Goal: Information Seeking & Learning: Learn about a topic

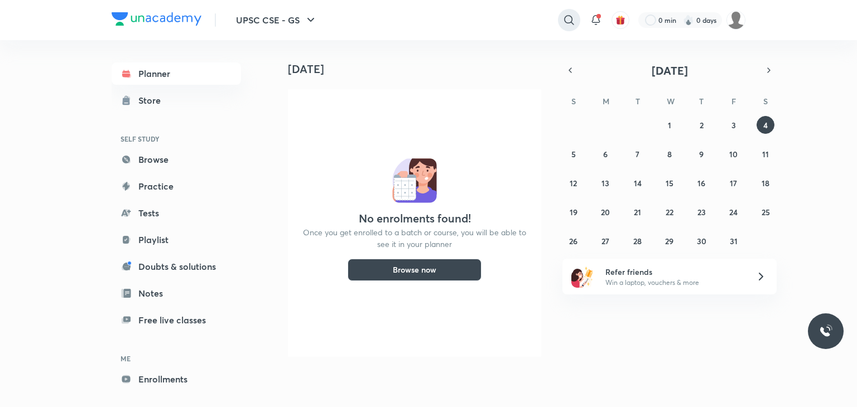
click at [569, 22] on icon at bounding box center [568, 19] width 13 height 13
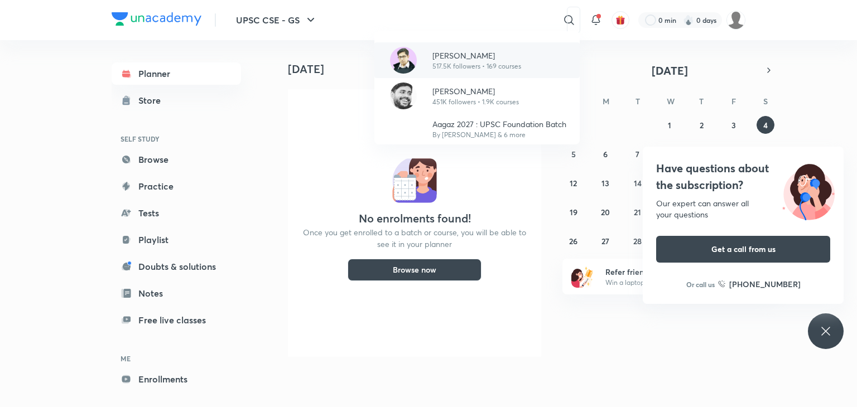
click at [498, 59] on p "[PERSON_NAME]" at bounding box center [476, 56] width 89 height 12
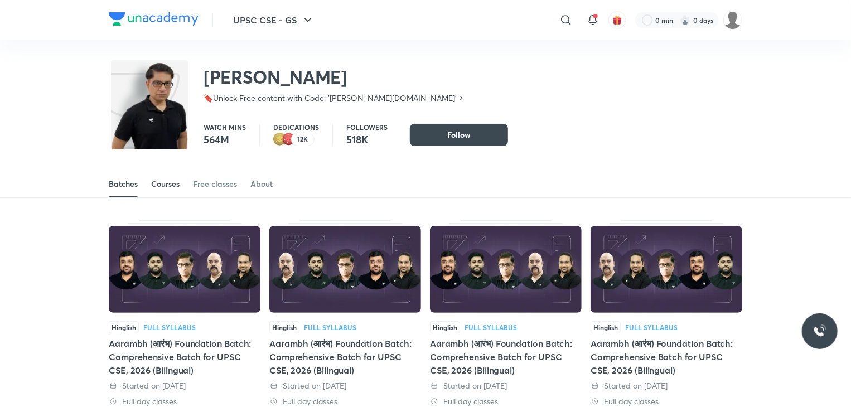
click at [170, 186] on div "Courses" at bounding box center [165, 183] width 28 height 11
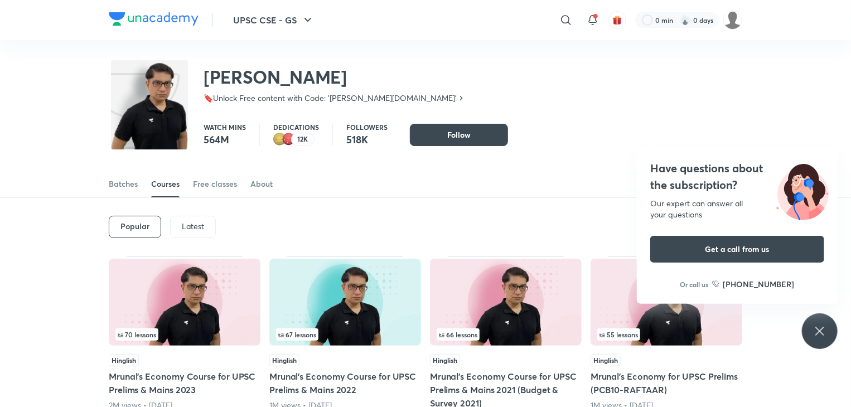
click at [202, 233] on div "Latest" at bounding box center [193, 227] width 46 height 22
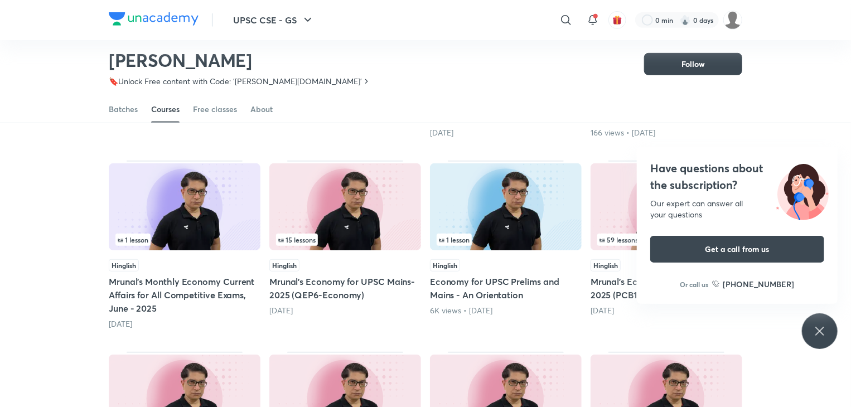
scroll to position [254, 0]
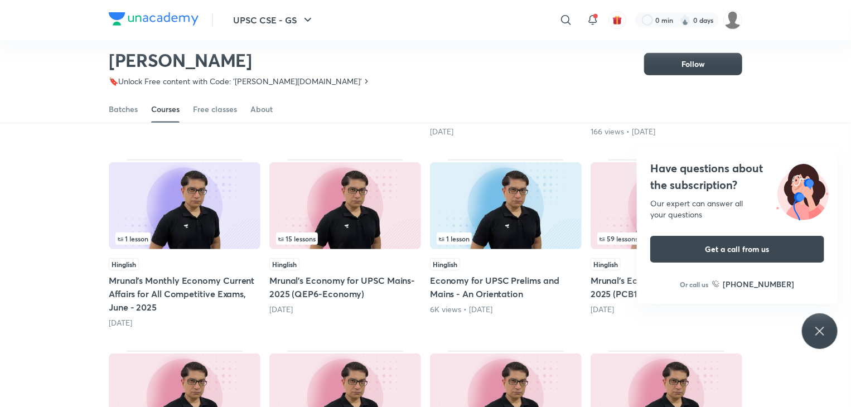
click at [821, 340] on div "Have questions about the subscription? Our expert can answer all your questions…" at bounding box center [820, 331] width 36 height 36
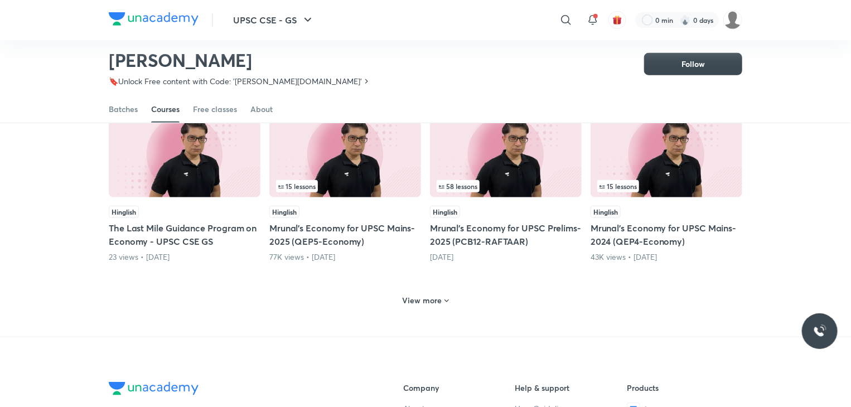
scroll to position [511, 0]
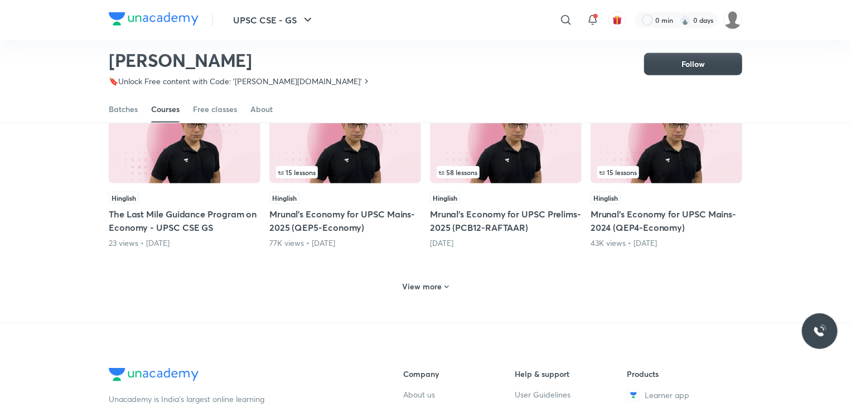
click at [435, 286] on h6 "View more" at bounding box center [423, 286] width 40 height 11
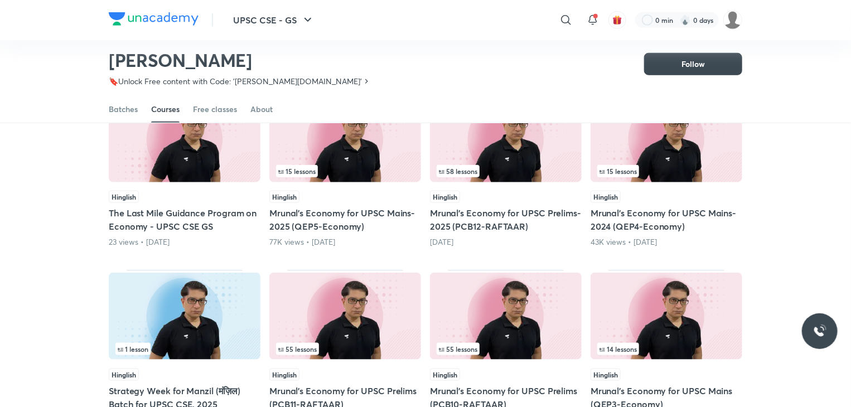
scroll to position [513, 0]
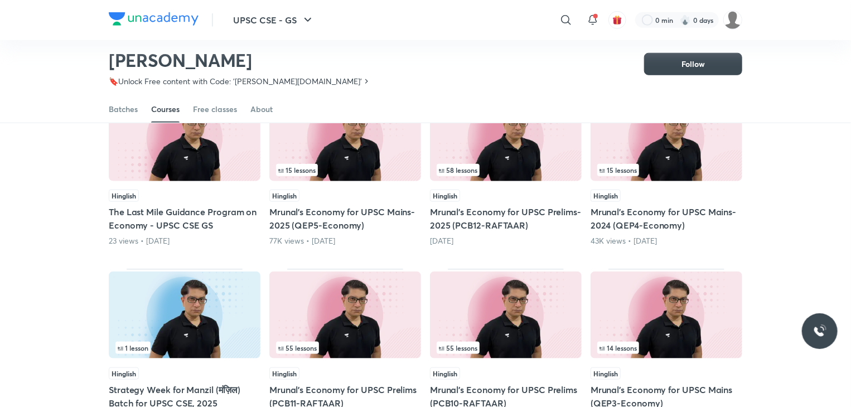
click at [671, 235] on div "43K views • [DATE]" at bounding box center [667, 240] width 152 height 11
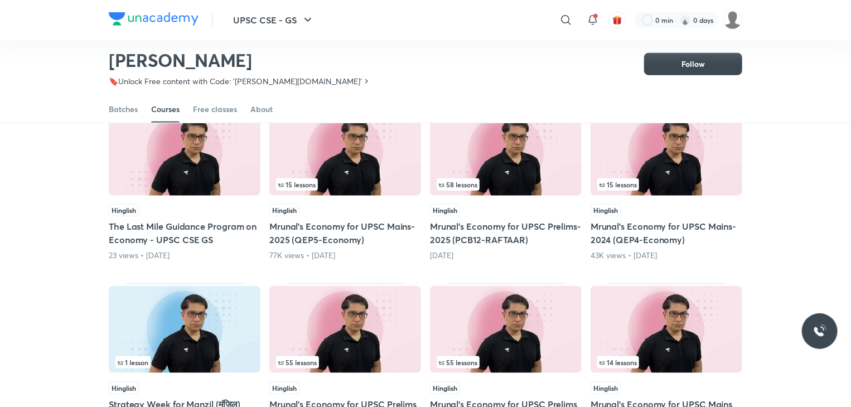
scroll to position [496, 0]
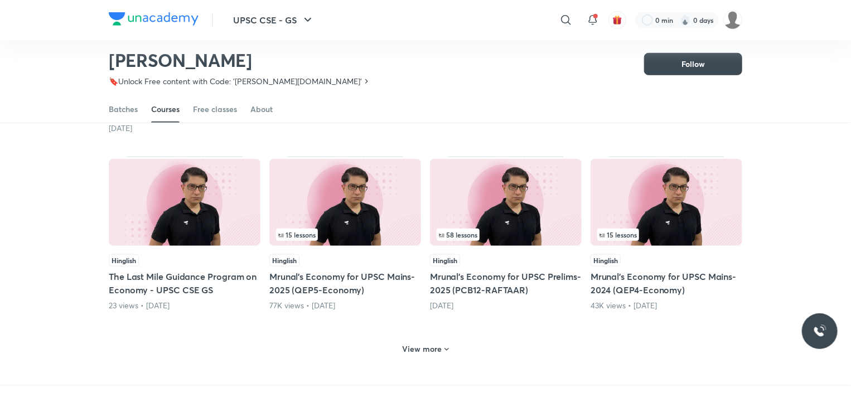
scroll to position [449, 0]
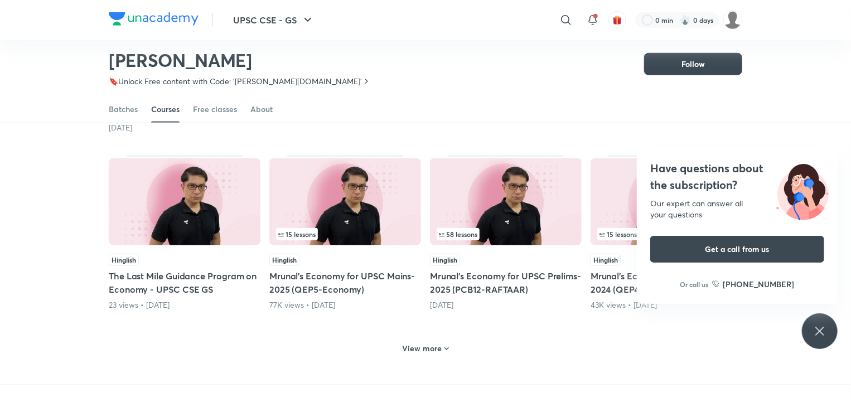
click at [817, 327] on icon at bounding box center [819, 331] width 13 height 13
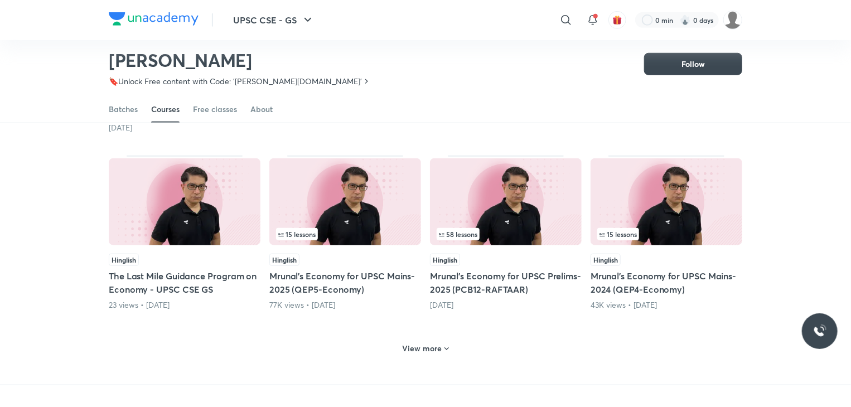
click at [436, 349] on h6 "View more" at bounding box center [423, 348] width 40 height 11
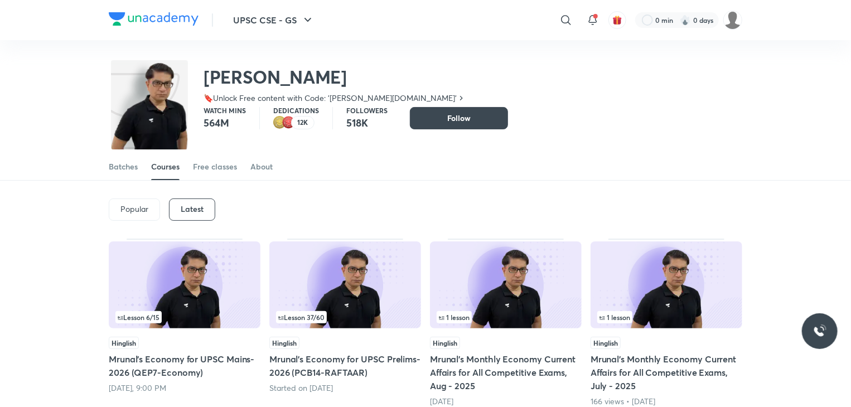
scroll to position [0, 0]
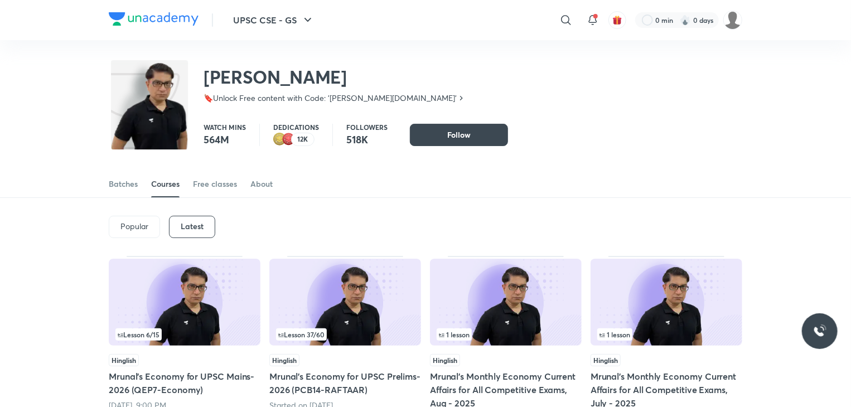
click at [137, 234] on div "Popular" at bounding box center [134, 227] width 51 height 22
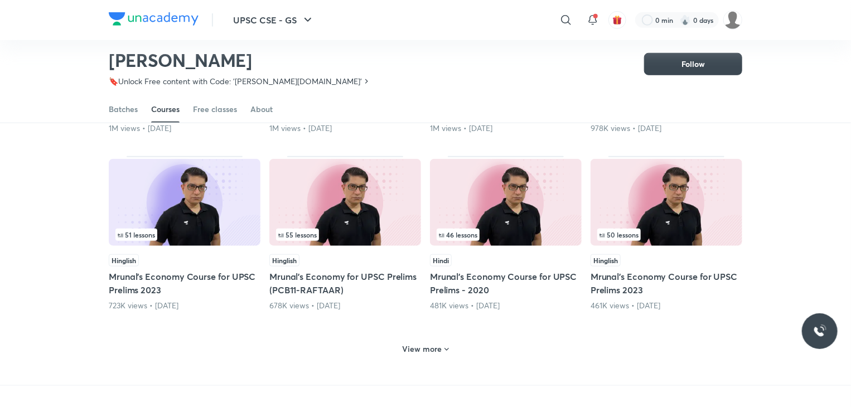
scroll to position [437, 0]
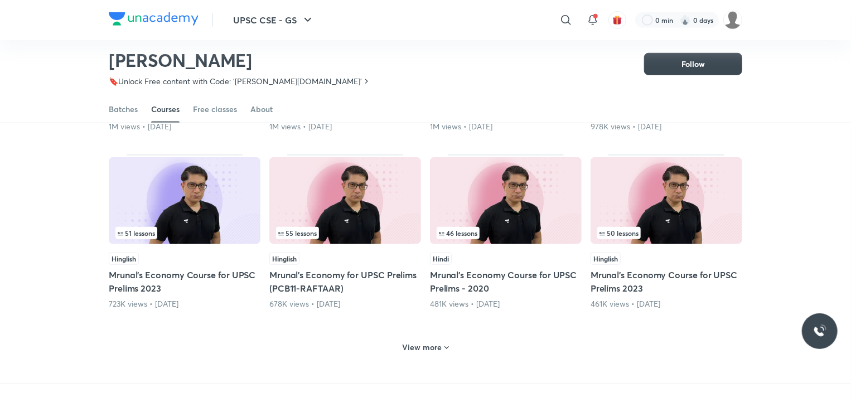
click at [416, 346] on h6 "View more" at bounding box center [423, 347] width 40 height 11
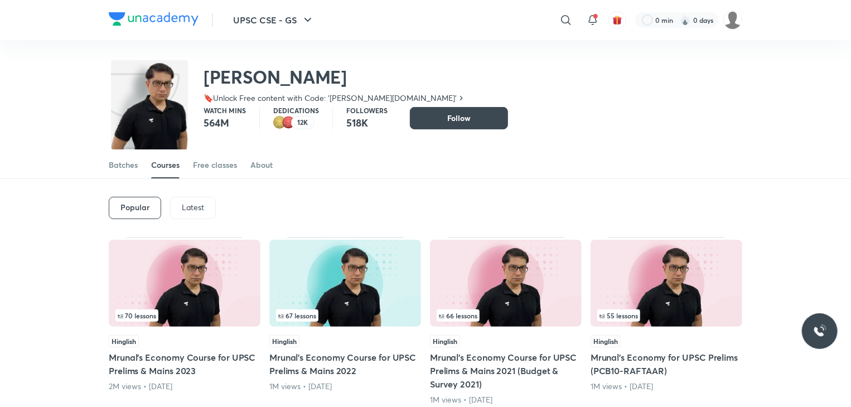
scroll to position [0, 0]
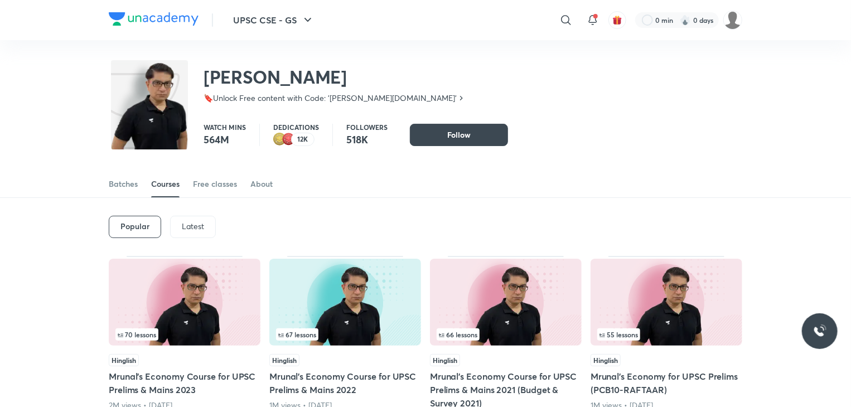
click at [196, 230] on p "Latest" at bounding box center [193, 226] width 22 height 9
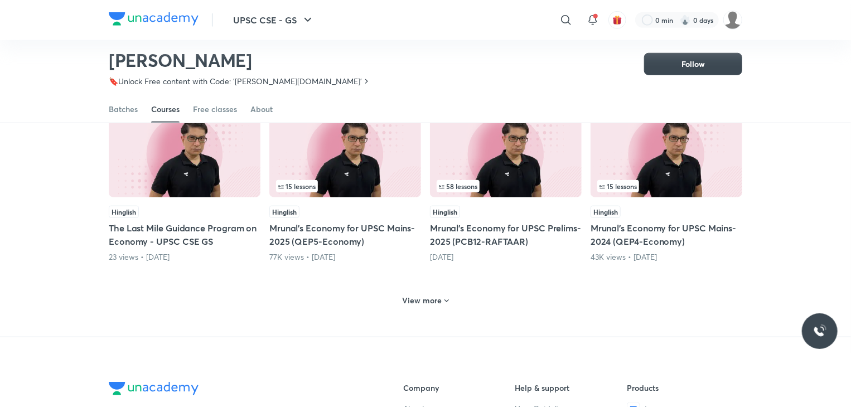
scroll to position [497, 0]
click at [434, 302] on h6 "View more" at bounding box center [423, 299] width 40 height 11
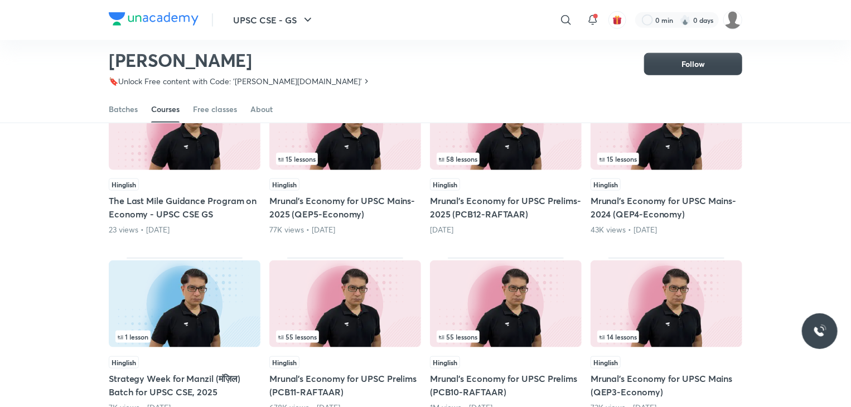
scroll to position [524, 0]
click at [508, 142] on img at bounding box center [506, 126] width 152 height 87
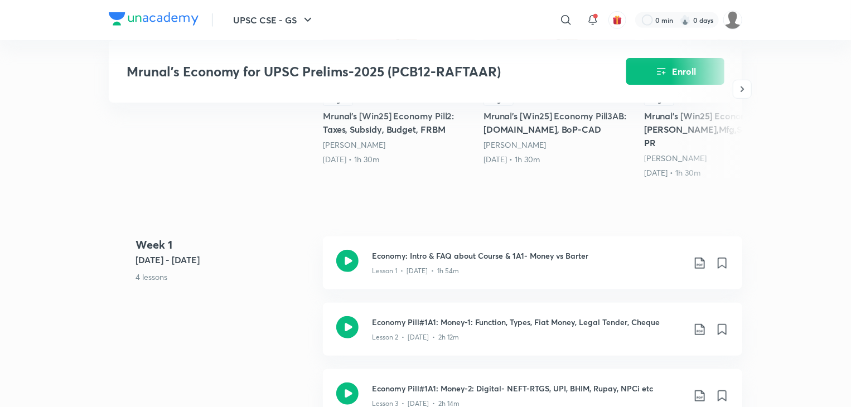
scroll to position [453, 0]
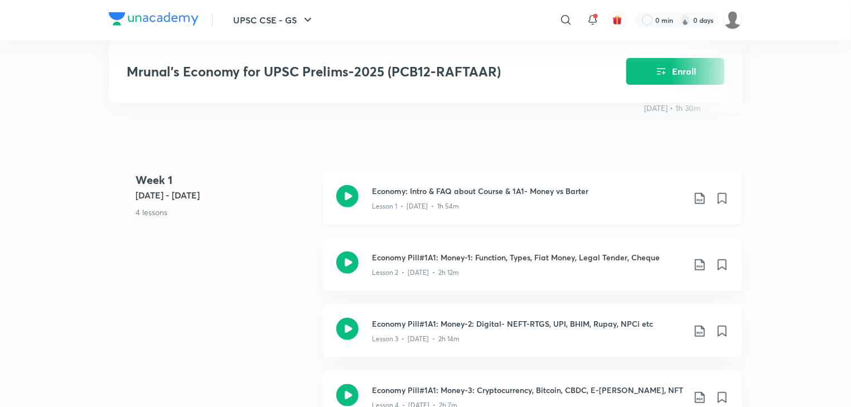
click at [702, 193] on icon at bounding box center [699, 198] width 9 height 11
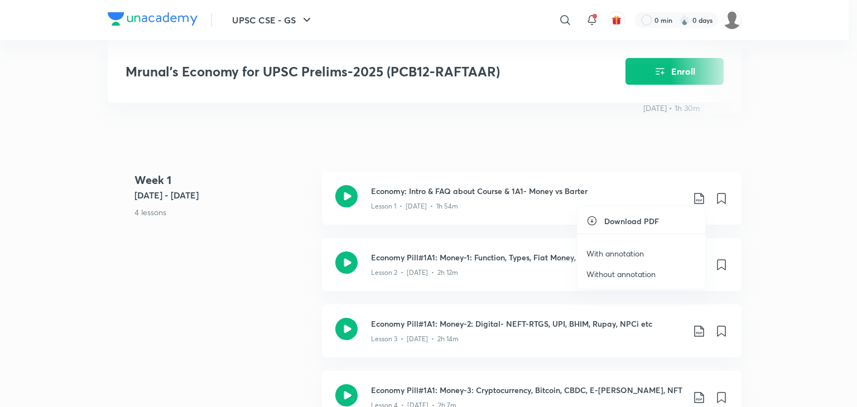
click at [607, 253] on p "With annotation" at bounding box center [614, 254] width 57 height 12
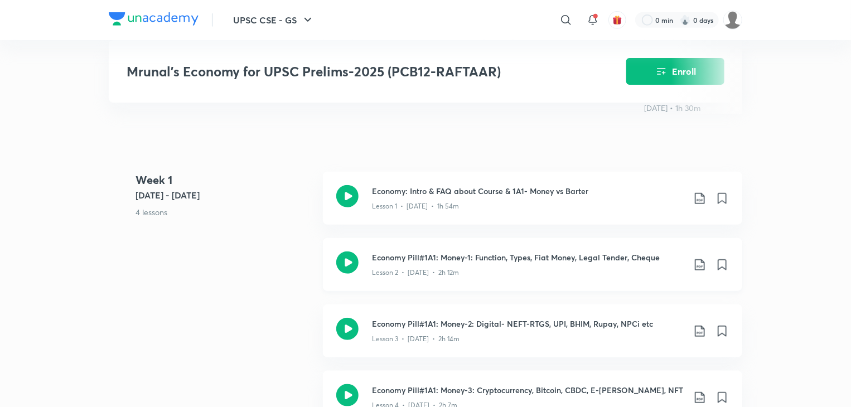
click at [698, 259] on icon at bounding box center [699, 264] width 13 height 13
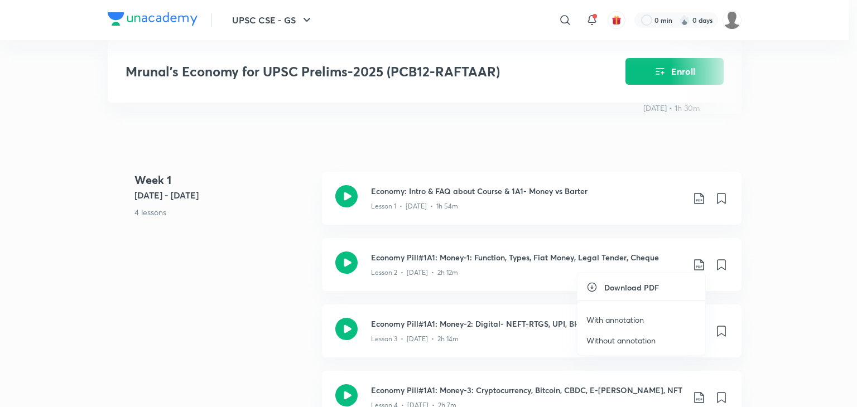
click at [627, 320] on p "With annotation" at bounding box center [614, 320] width 57 height 12
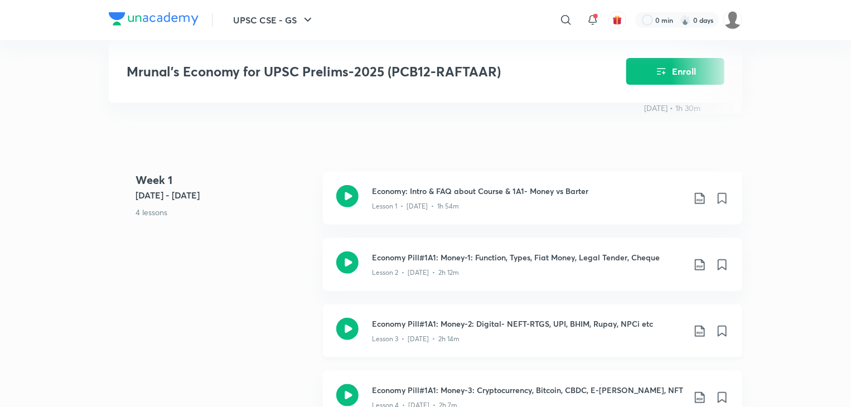
click at [695, 326] on icon at bounding box center [699, 331] width 9 height 11
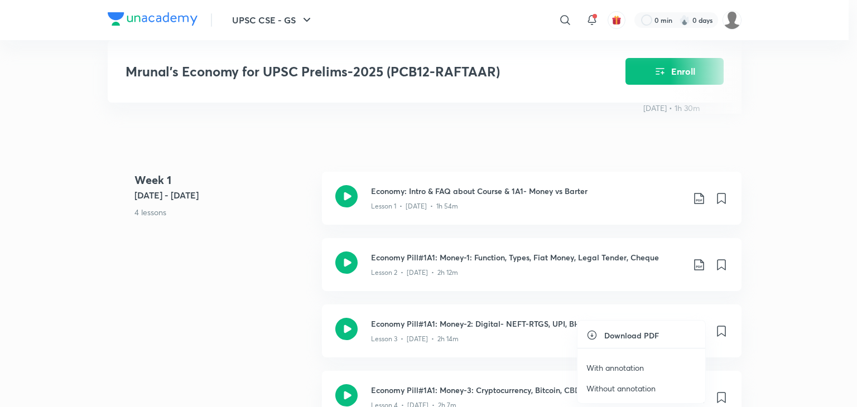
click at [623, 368] on p "With annotation" at bounding box center [614, 368] width 57 height 12
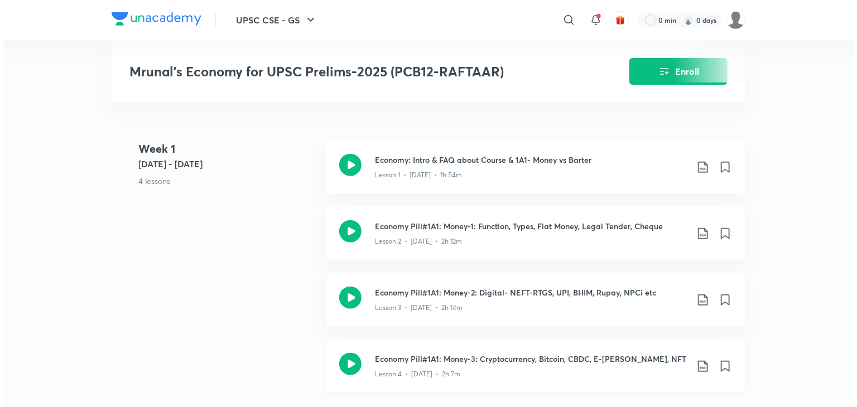
scroll to position [476, 0]
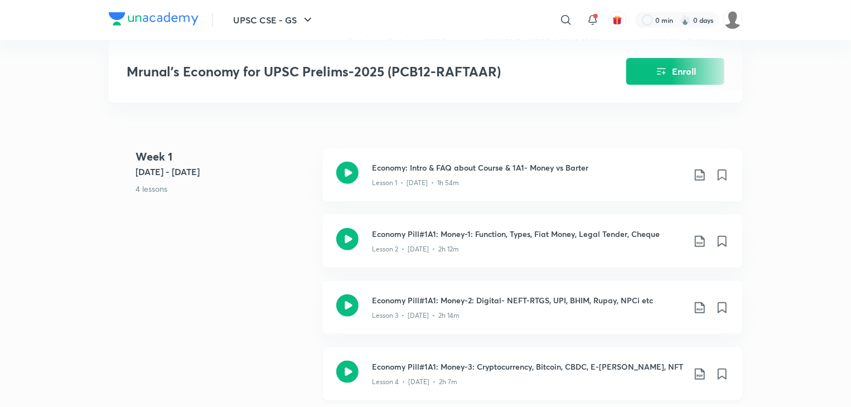
click at [697, 368] on icon at bounding box center [699, 374] width 13 height 13
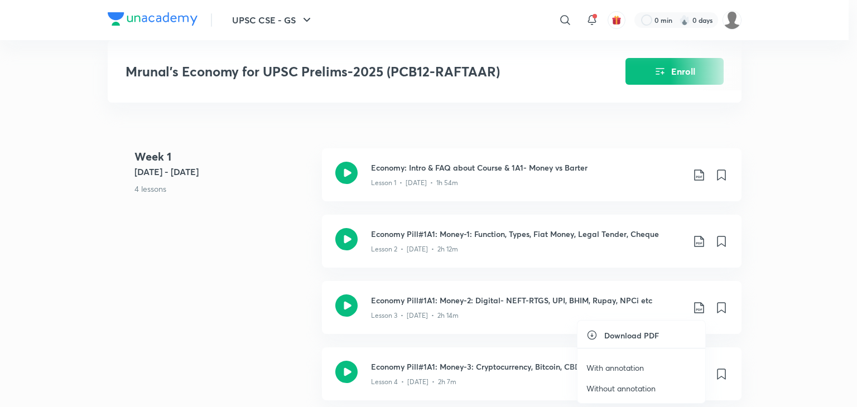
click at [635, 369] on p "With annotation" at bounding box center [614, 368] width 57 height 12
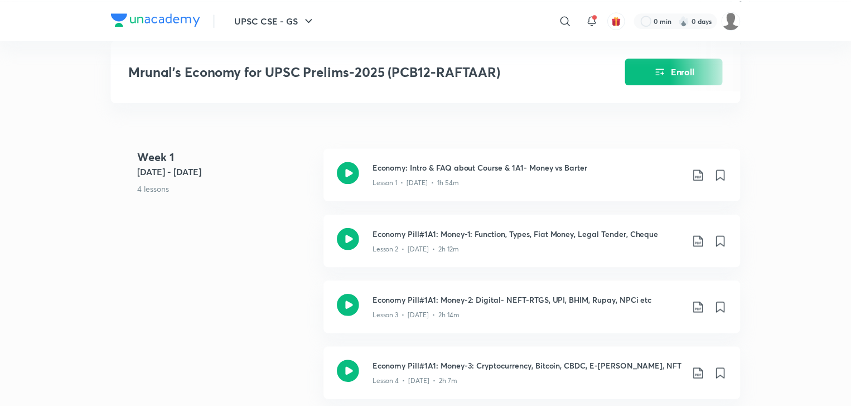
scroll to position [479, 0]
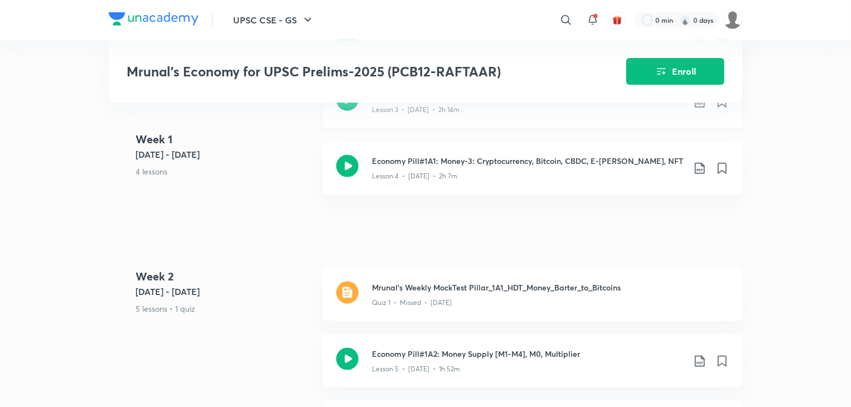
scroll to position [682, 0]
click at [695, 356] on icon at bounding box center [699, 361] width 9 height 11
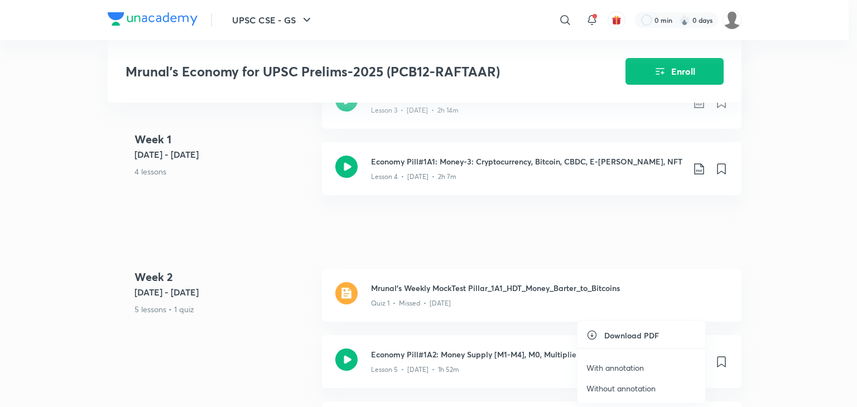
click at [766, 286] on div at bounding box center [428, 203] width 857 height 407
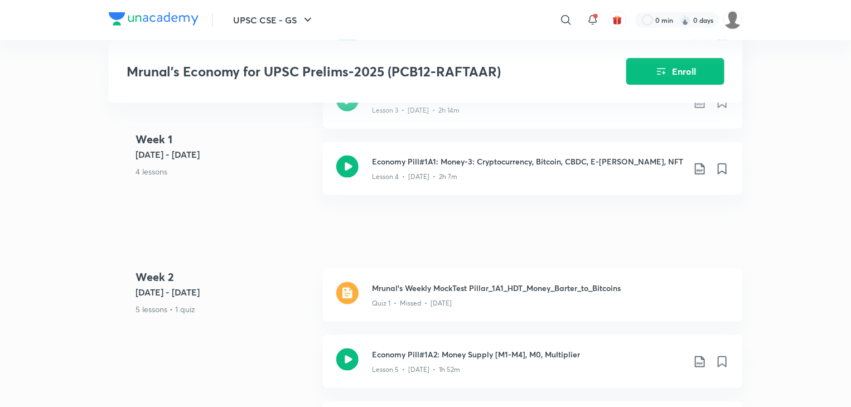
click at [698, 359] on icon at bounding box center [699, 361] width 13 height 13
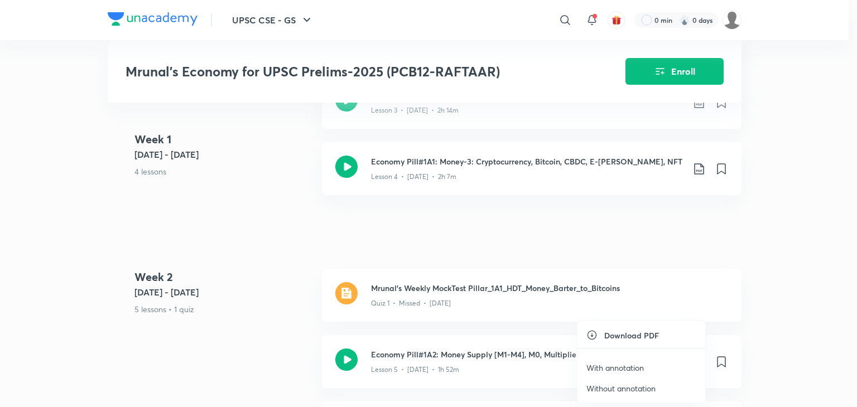
click at [631, 365] on p "With annotation" at bounding box center [614, 368] width 57 height 12
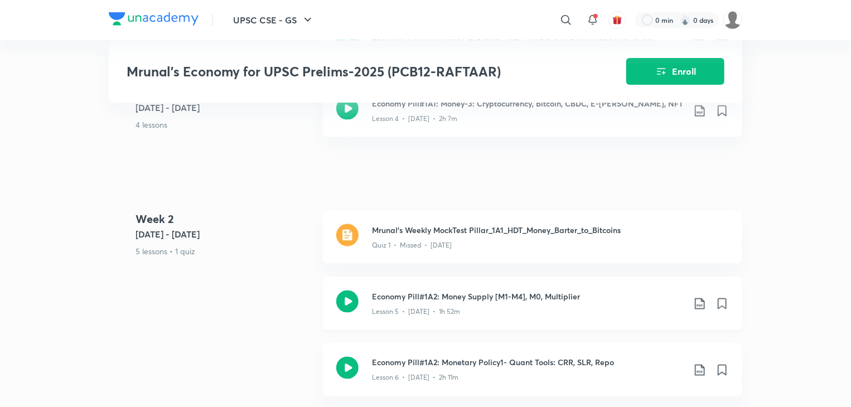
scroll to position [742, 0]
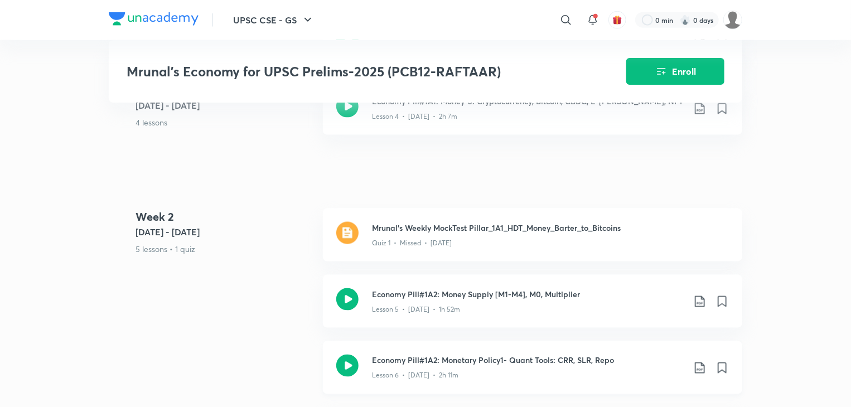
click at [695, 364] on icon at bounding box center [699, 367] width 13 height 13
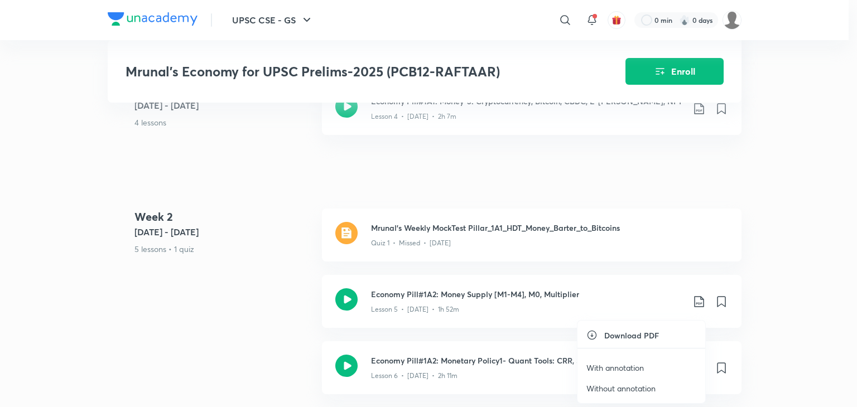
click at [634, 366] on p "With annotation" at bounding box center [614, 368] width 57 height 12
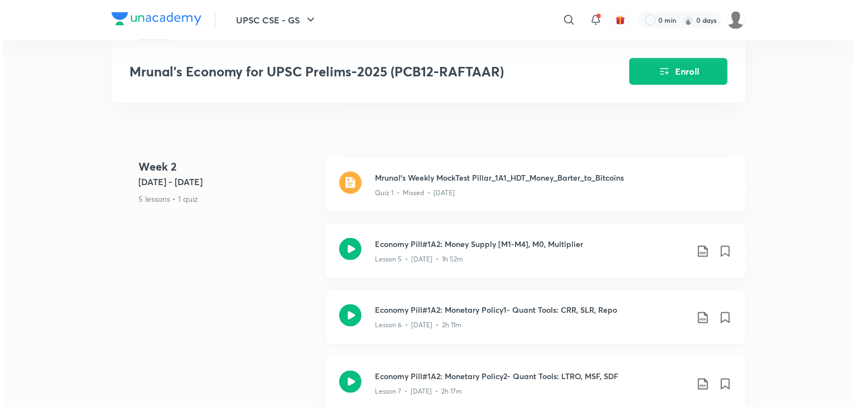
scroll to position [793, 0]
click at [701, 376] on icon at bounding box center [699, 382] width 13 height 13
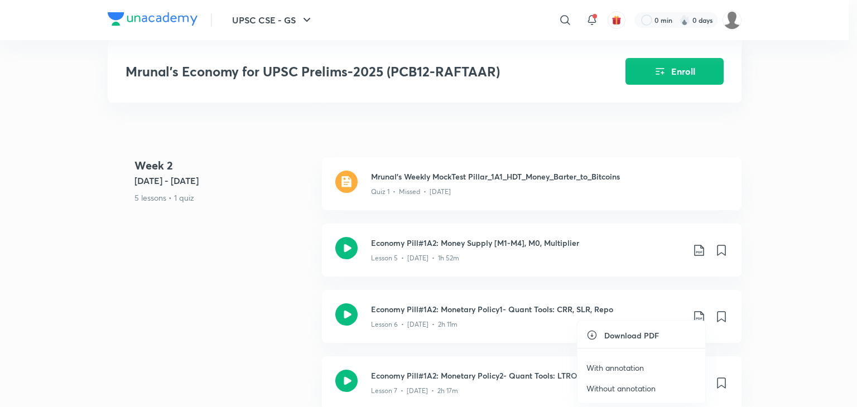
click at [640, 368] on p "With annotation" at bounding box center [614, 368] width 57 height 12
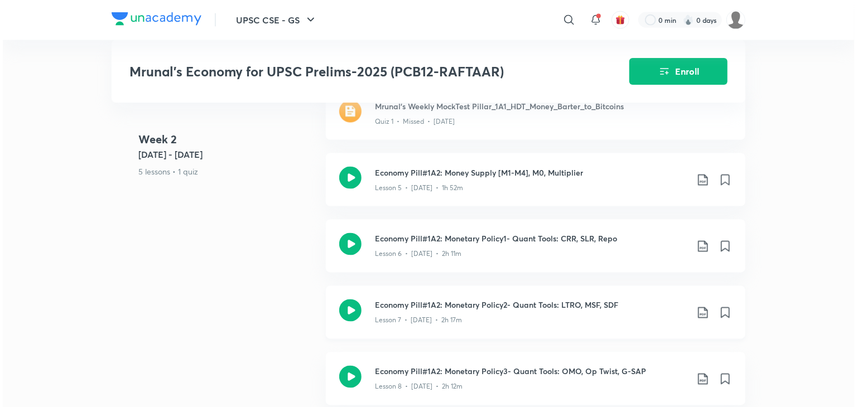
scroll to position [864, 0]
click at [699, 373] on icon at bounding box center [699, 377] width 13 height 13
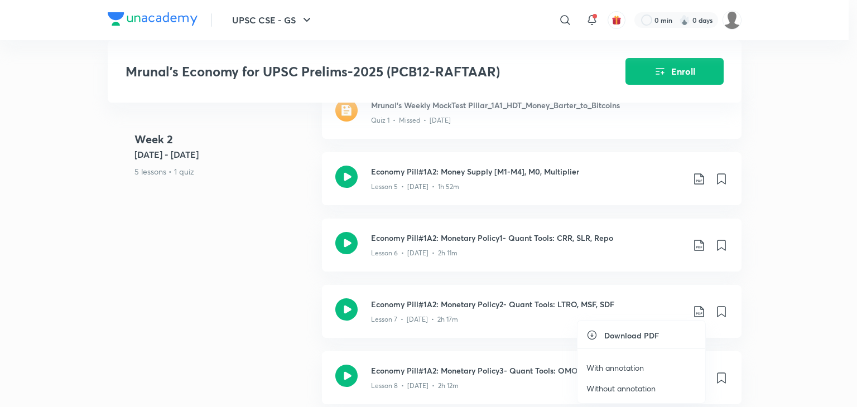
click at [626, 364] on p "With annotation" at bounding box center [614, 368] width 57 height 12
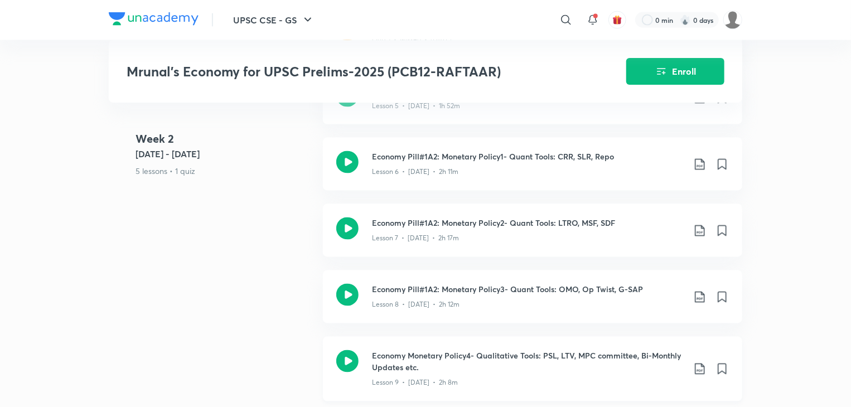
scroll to position [963, 0]
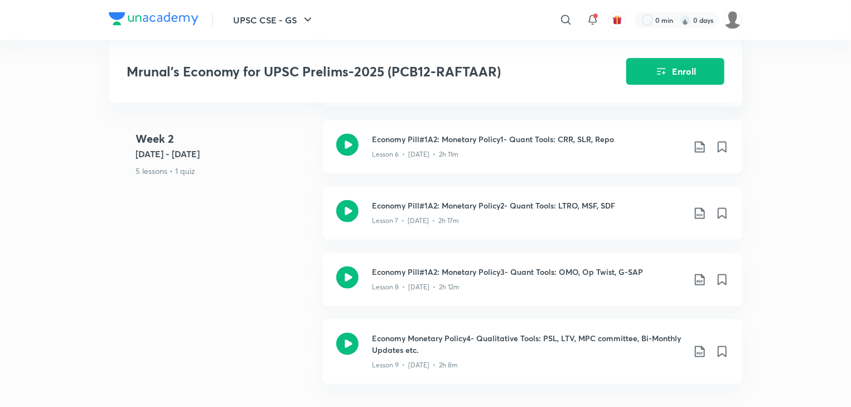
click at [779, 334] on div "UPSC CSE - GS ​ 0 min 0 days Mrunal’s Economy for UPSC Prelims-2025 (PCB12-RAFT…" at bounding box center [425, 275] width 851 height 2476
click at [702, 347] on icon at bounding box center [699, 351] width 13 height 13
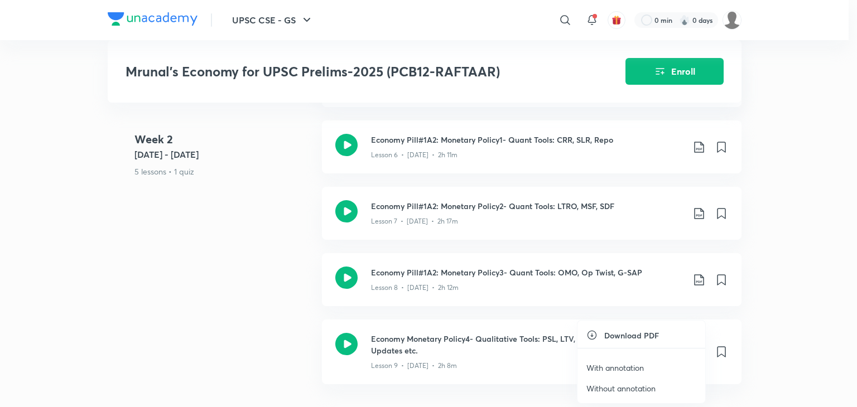
click at [629, 364] on p "With annotation" at bounding box center [614, 368] width 57 height 12
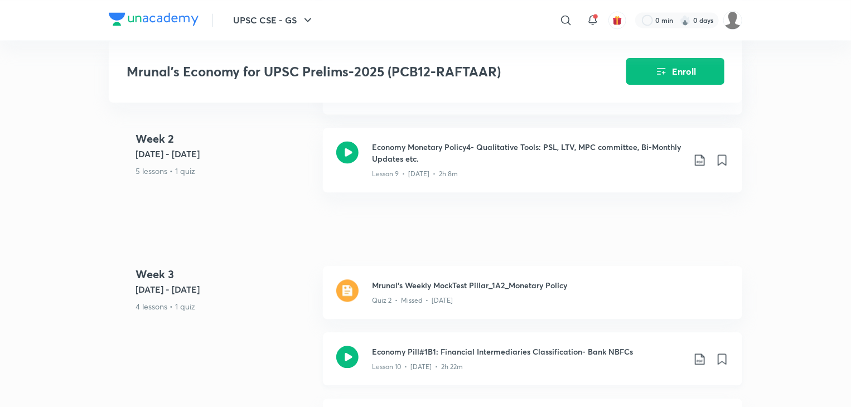
scroll to position [1154, 0]
click at [699, 359] on icon at bounding box center [699, 359] width 13 height 13
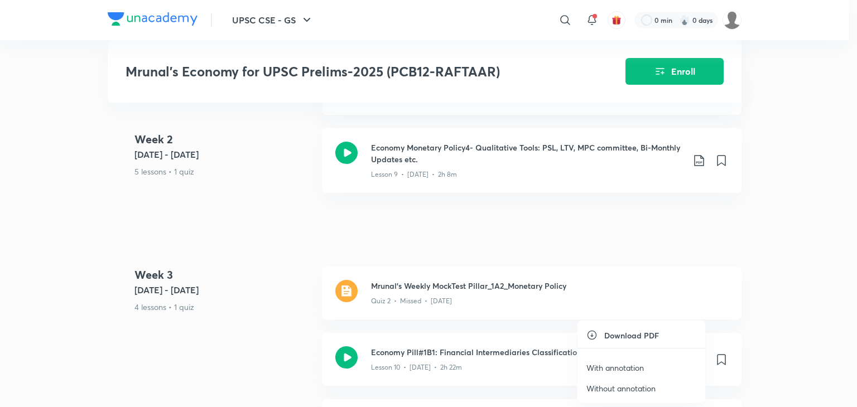
click at [626, 368] on p "With annotation" at bounding box center [614, 368] width 57 height 12
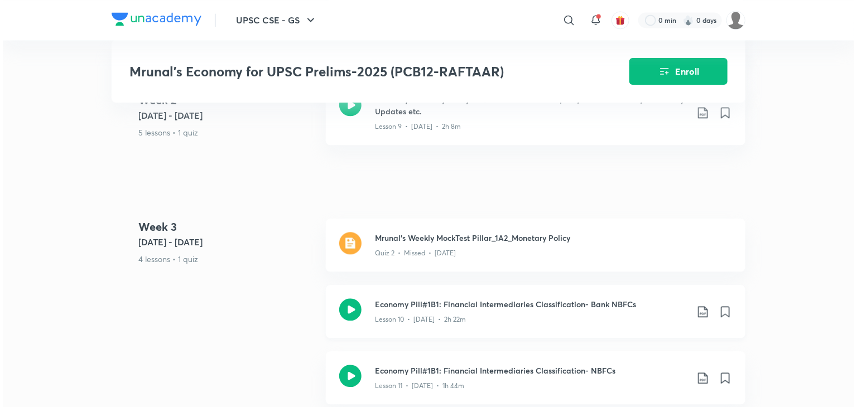
scroll to position [1202, 0]
click at [698, 371] on icon at bounding box center [699, 377] width 13 height 13
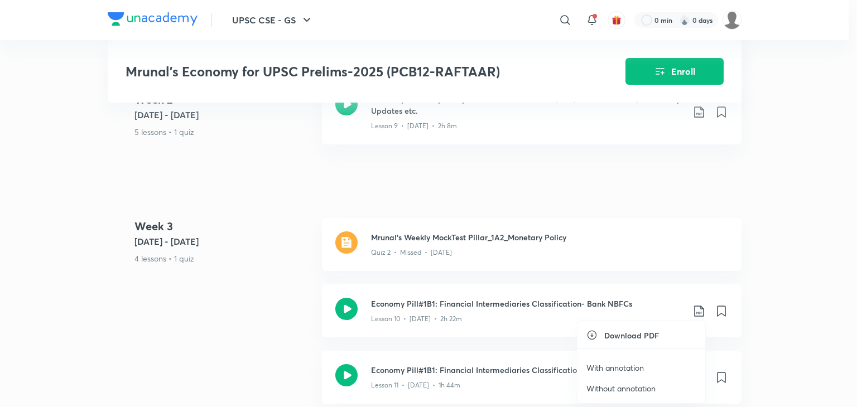
click at [620, 366] on p "With annotation" at bounding box center [614, 368] width 57 height 12
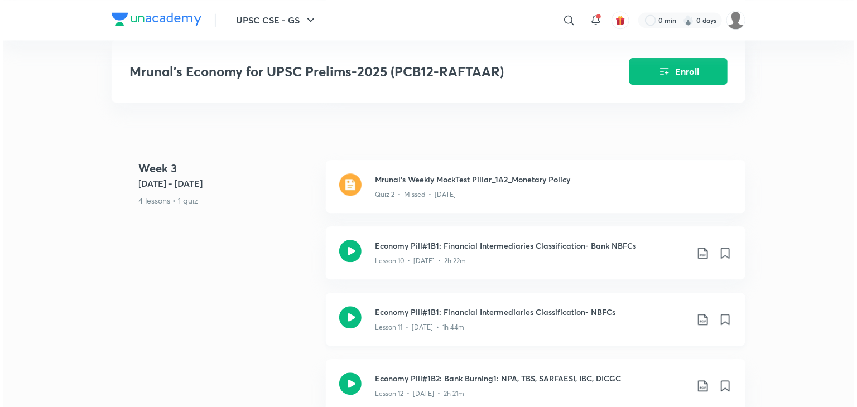
scroll to position [1261, 0]
click at [695, 380] on icon at bounding box center [699, 385] width 9 height 11
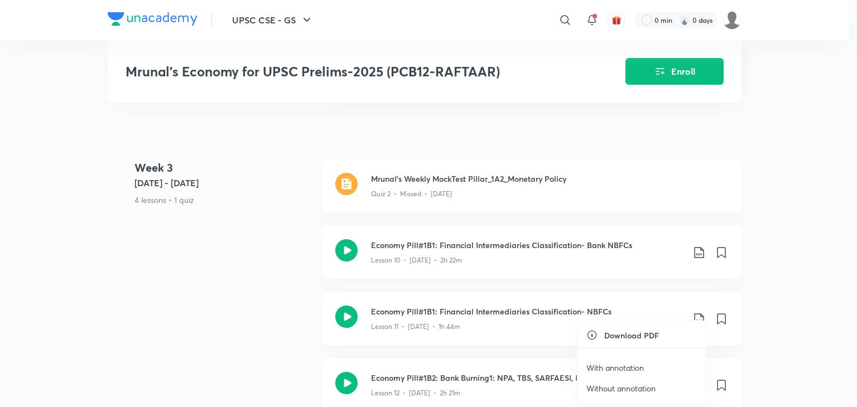
click at [630, 367] on p "With annotation" at bounding box center [614, 368] width 57 height 12
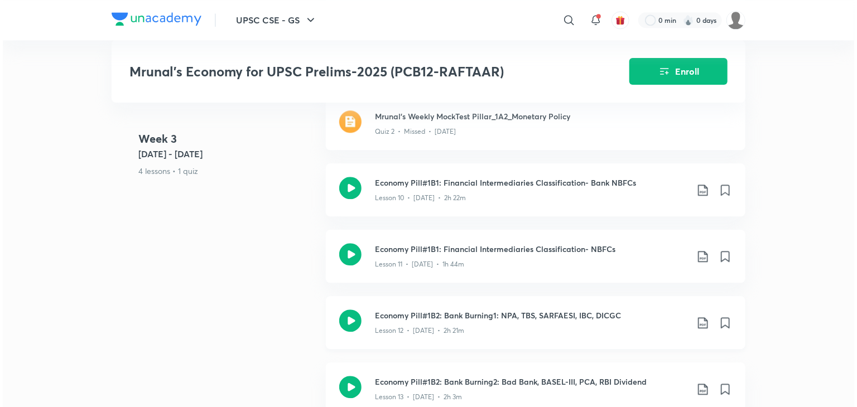
scroll to position [1326, 0]
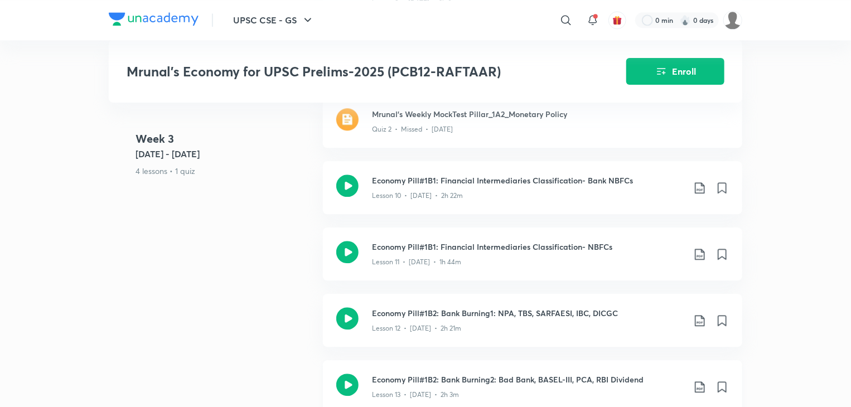
click at [700, 385] on icon at bounding box center [699, 386] width 13 height 13
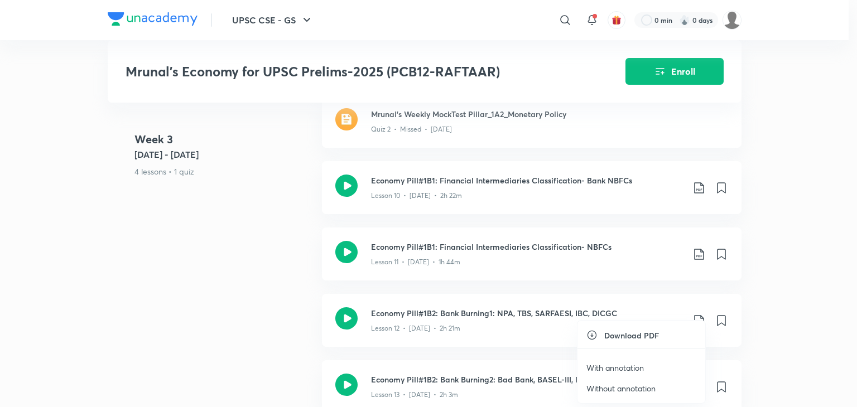
click at [630, 365] on p "With annotation" at bounding box center [614, 368] width 57 height 12
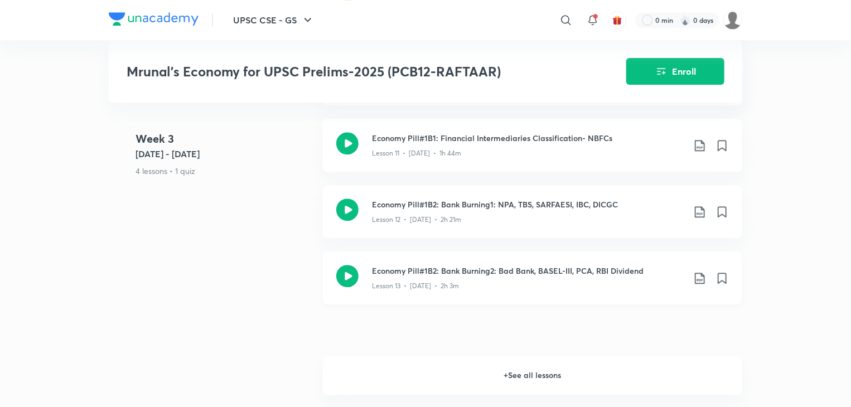
scroll to position [1434, 0]
click at [613, 377] on h6 "+ See all lessons" at bounding box center [532, 375] width 419 height 39
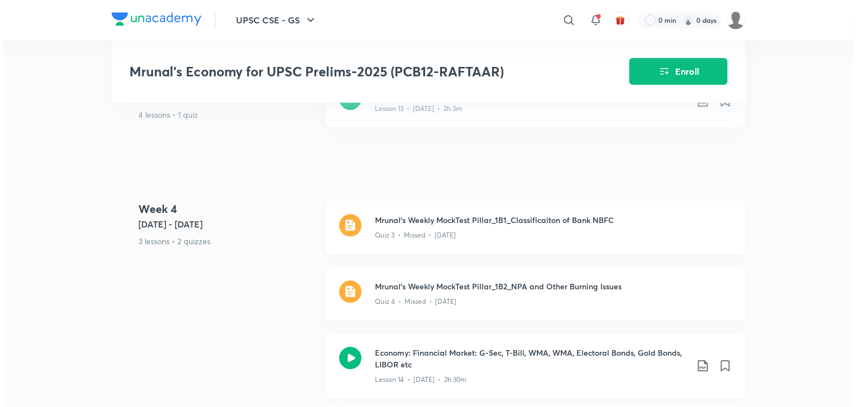
scroll to position [1611, 0]
click at [703, 361] on icon at bounding box center [699, 366] width 13 height 13
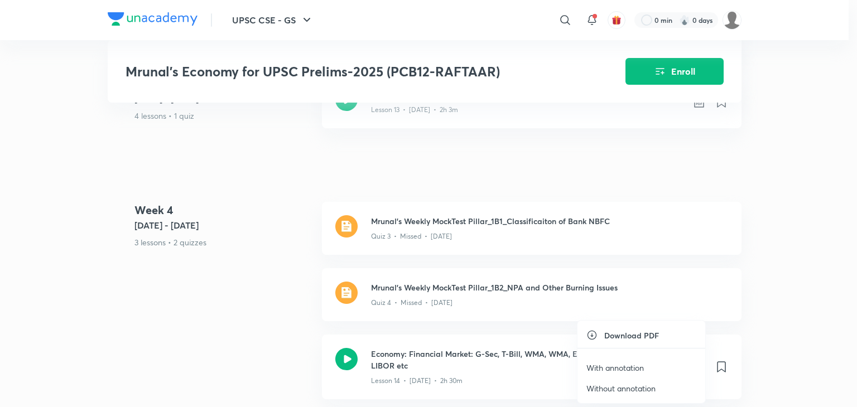
click at [636, 366] on p "With annotation" at bounding box center [614, 368] width 57 height 12
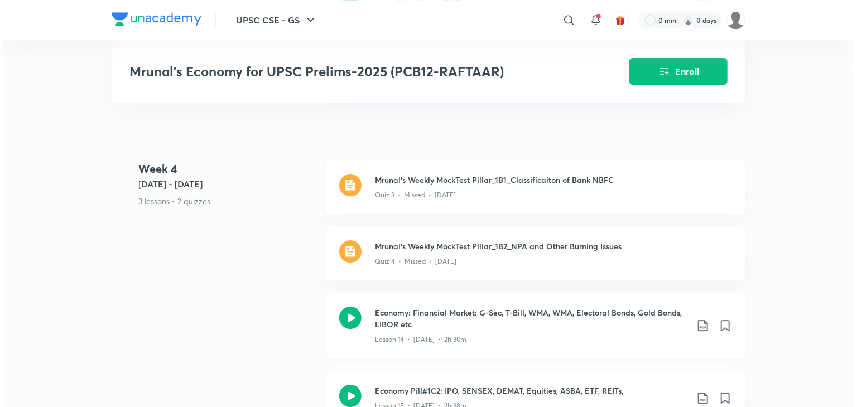
scroll to position [1660, 0]
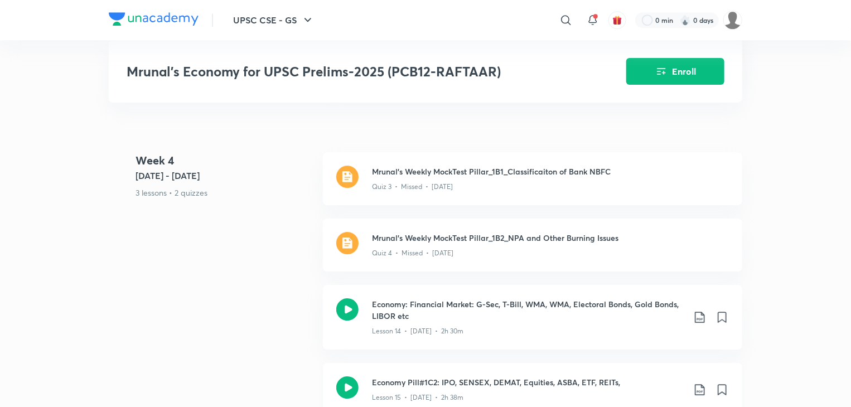
click at [694, 385] on icon at bounding box center [699, 389] width 13 height 13
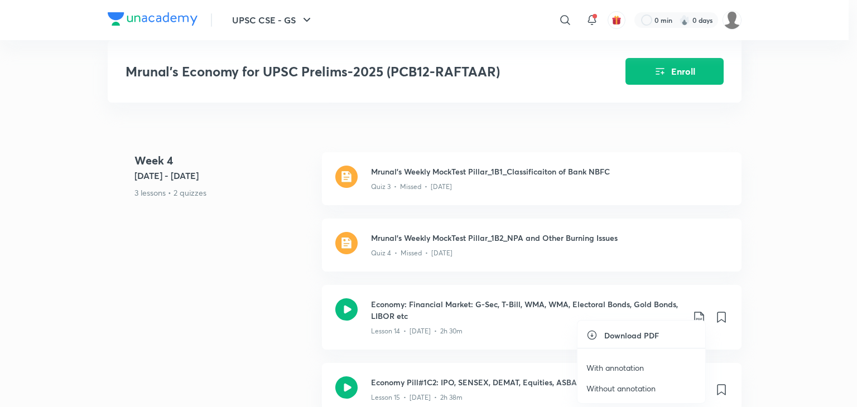
click at [629, 369] on p "With annotation" at bounding box center [614, 368] width 57 height 12
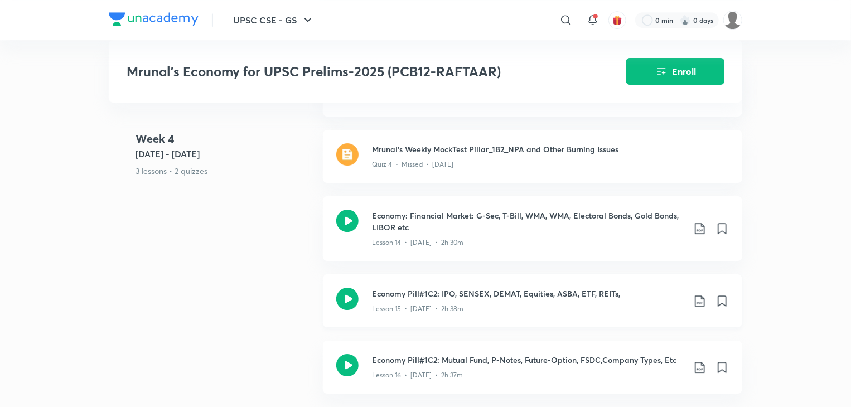
scroll to position [1751, 0]
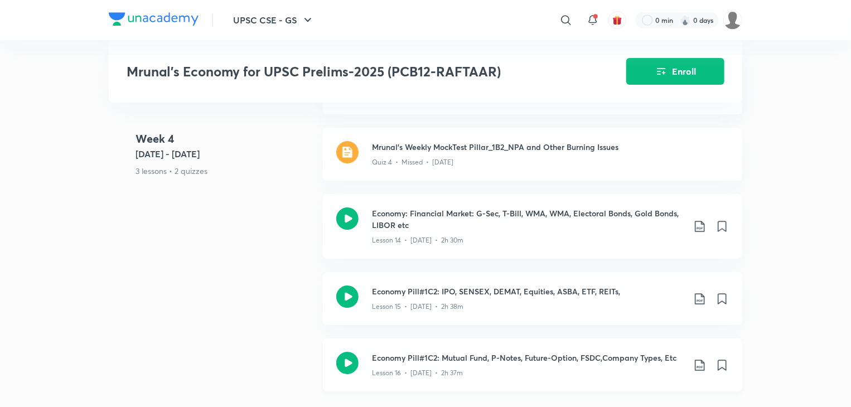
click at [698, 363] on icon at bounding box center [699, 365] width 13 height 13
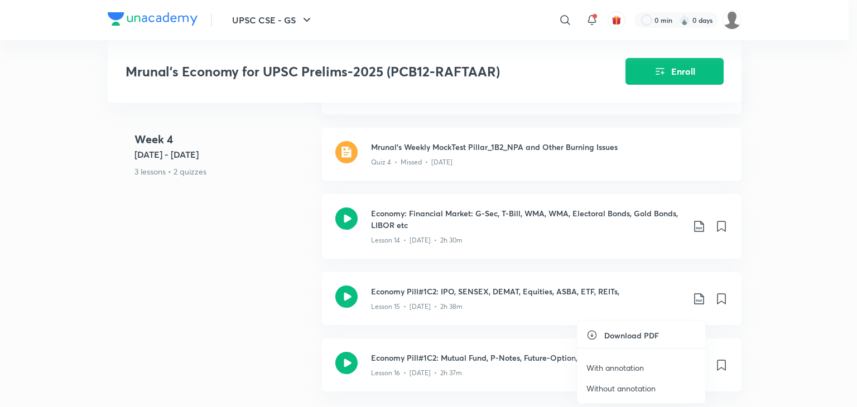
click at [630, 368] on p "With annotation" at bounding box center [614, 368] width 57 height 12
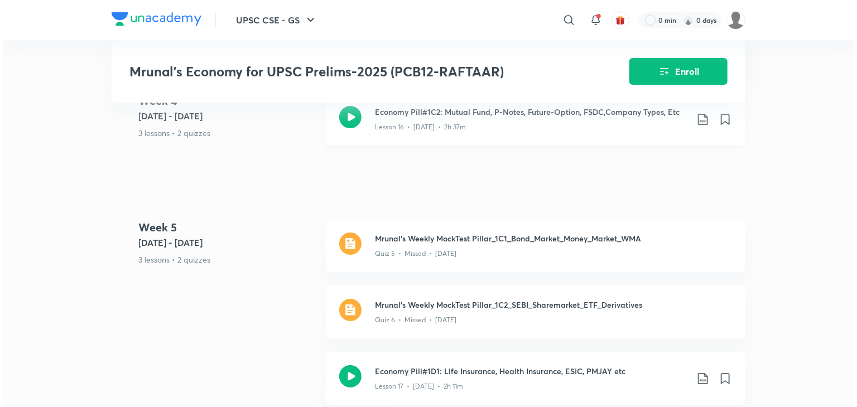
scroll to position [2000, 0]
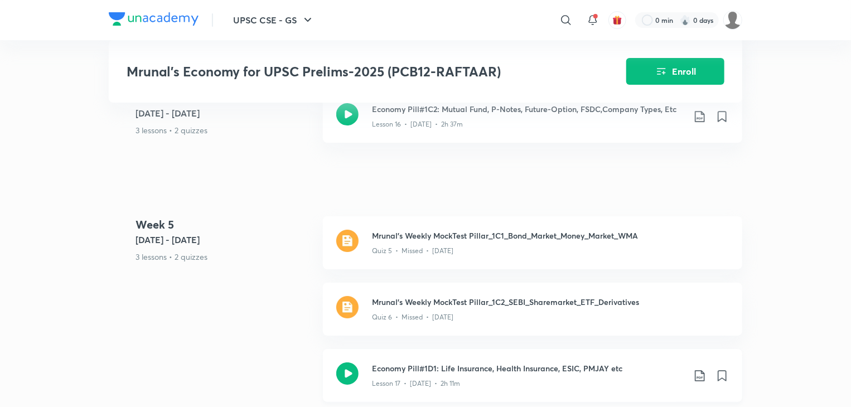
click at [704, 370] on icon at bounding box center [699, 375] width 9 height 11
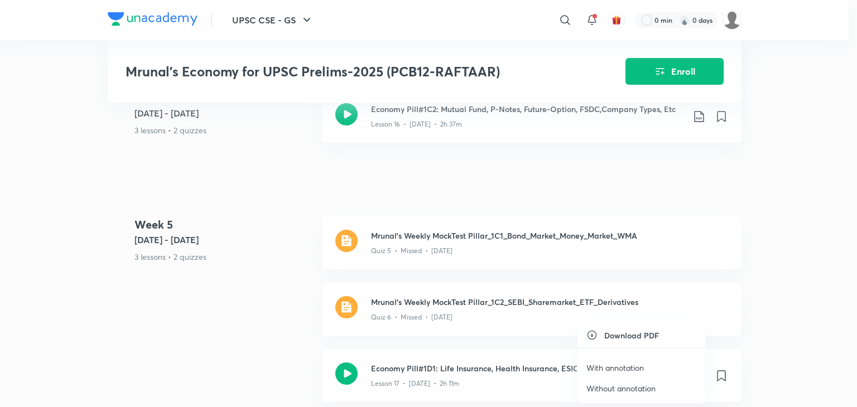
click at [629, 369] on p "With annotation" at bounding box center [614, 368] width 57 height 12
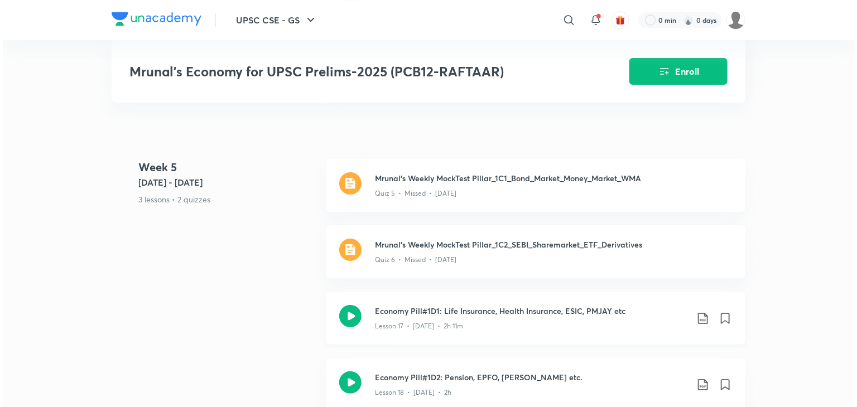
scroll to position [2059, 0]
click at [700, 380] on icon at bounding box center [699, 383] width 9 height 11
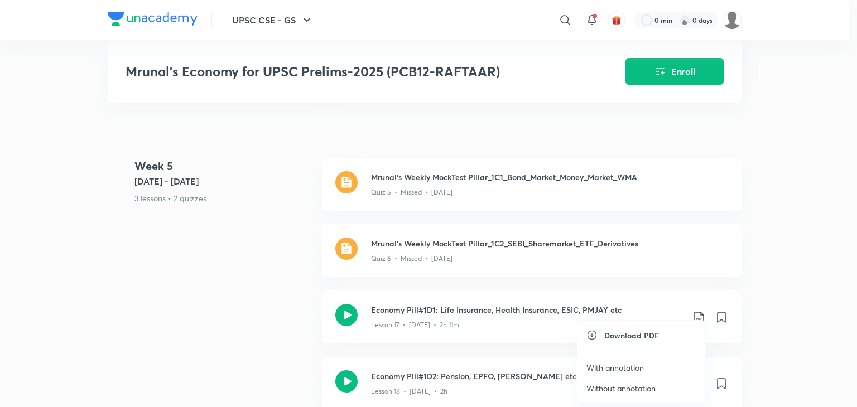
click at [630, 366] on p "With annotation" at bounding box center [614, 368] width 57 height 12
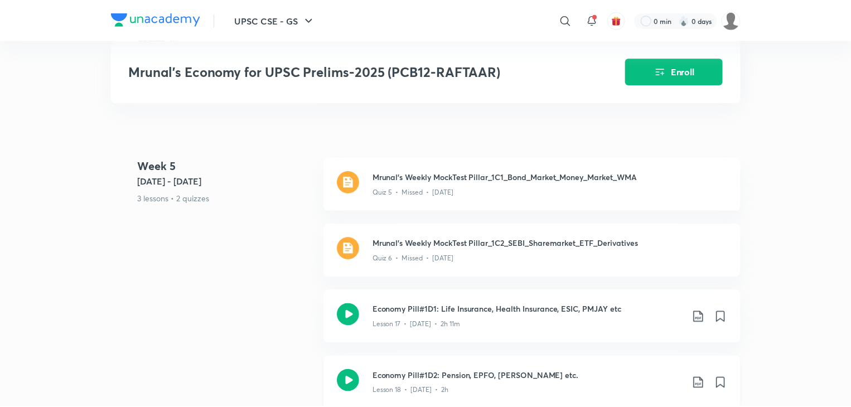
scroll to position [2070, 0]
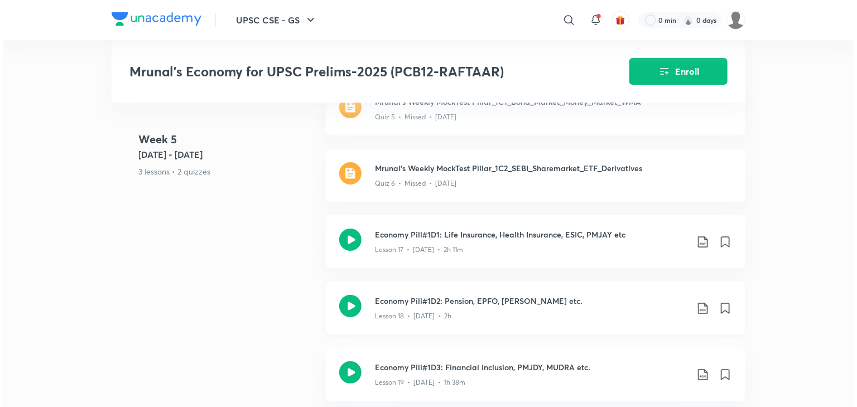
scroll to position [2135, 0]
click at [699, 371] on icon at bounding box center [699, 373] width 9 height 11
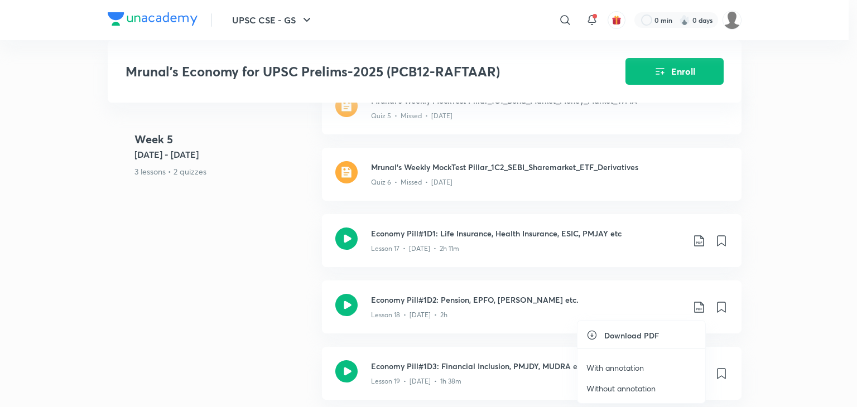
click at [627, 366] on p "With annotation" at bounding box center [614, 368] width 57 height 12
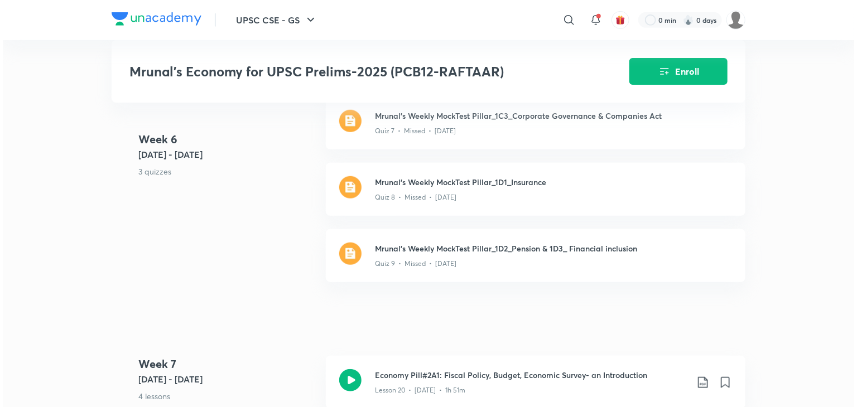
scroll to position [2512, 0]
click at [697, 376] on icon at bounding box center [699, 382] width 13 height 13
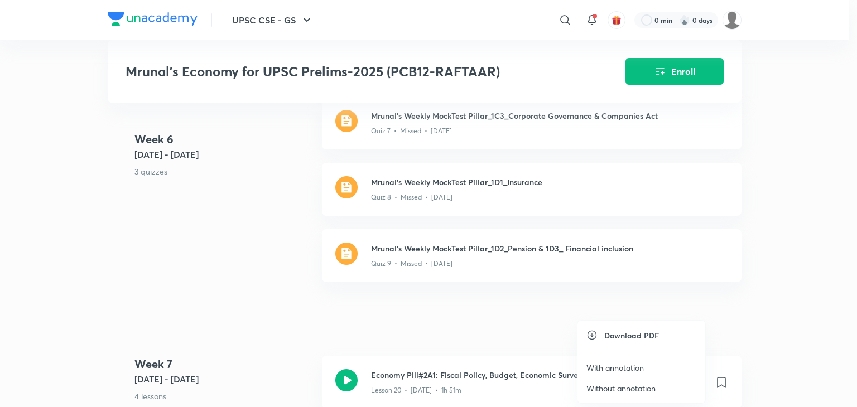
click at [636, 364] on p "With annotation" at bounding box center [614, 368] width 57 height 12
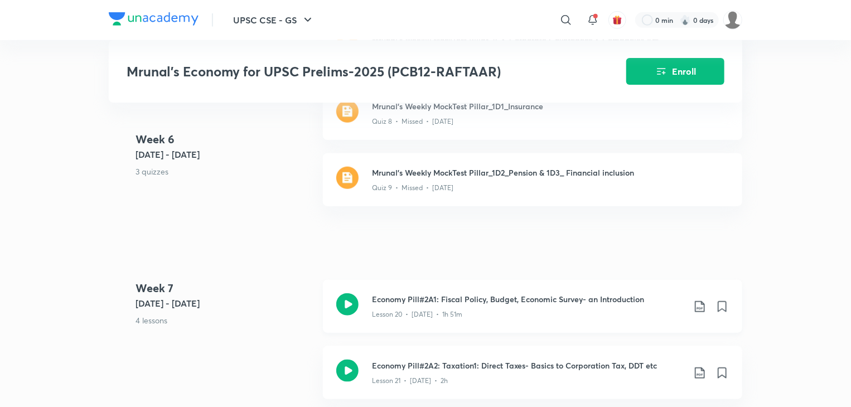
scroll to position [2590, 0]
click at [699, 366] on icon at bounding box center [699, 371] width 13 height 13
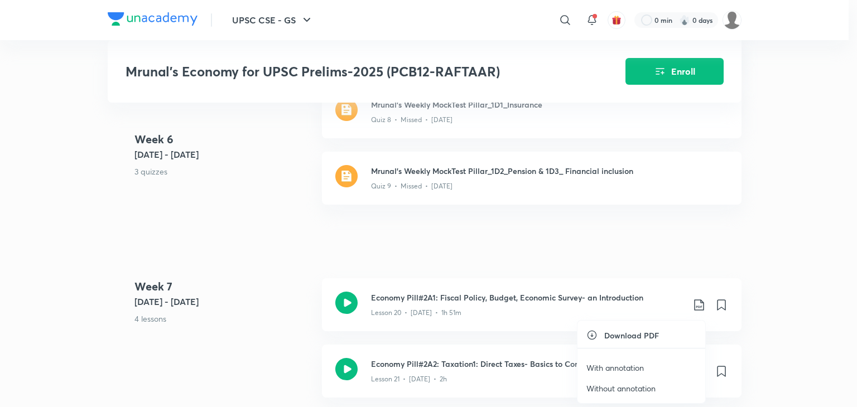
click at [625, 364] on p "With annotation" at bounding box center [614, 368] width 57 height 12
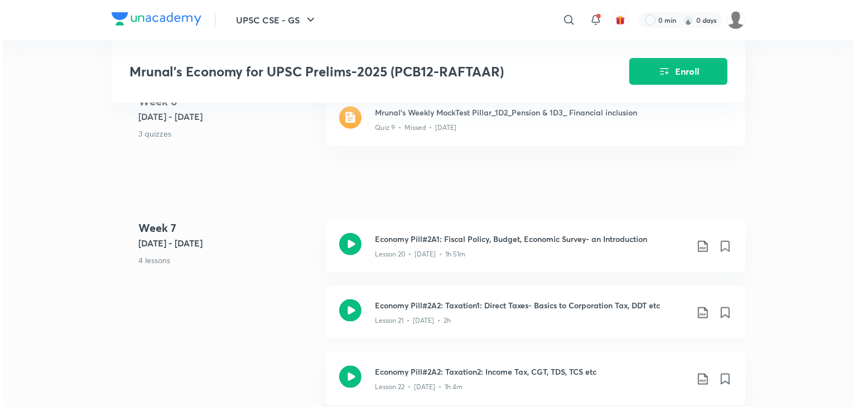
scroll to position [2649, 0]
click at [699, 373] on icon at bounding box center [699, 377] width 13 height 13
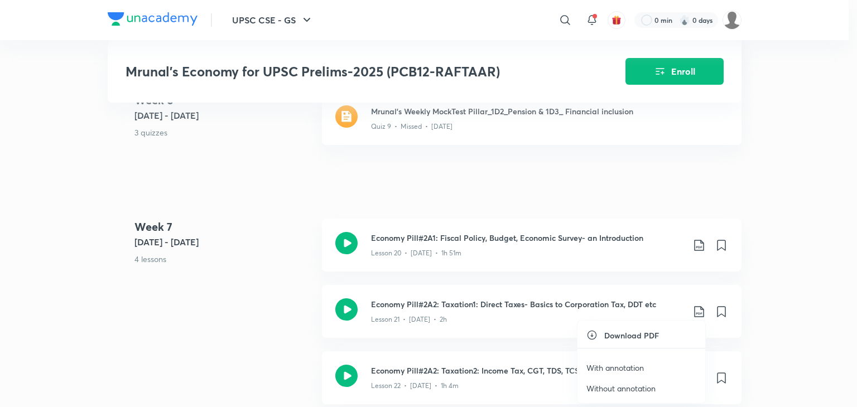
click at [621, 366] on p "With annotation" at bounding box center [614, 368] width 57 height 12
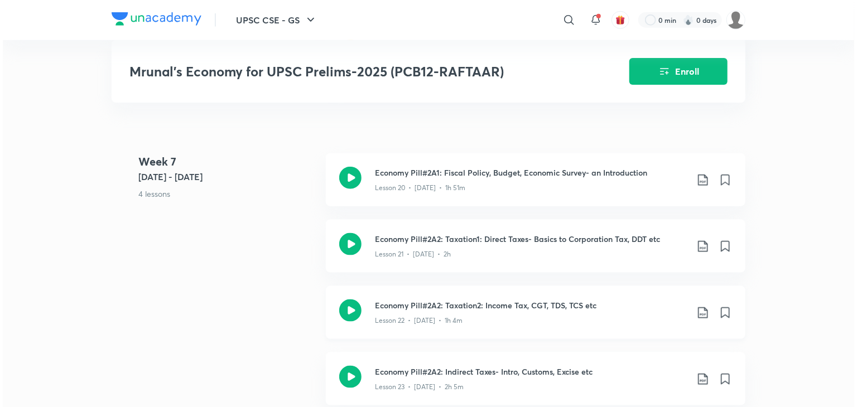
scroll to position [2715, 0]
click at [697, 372] on icon at bounding box center [699, 378] width 13 height 13
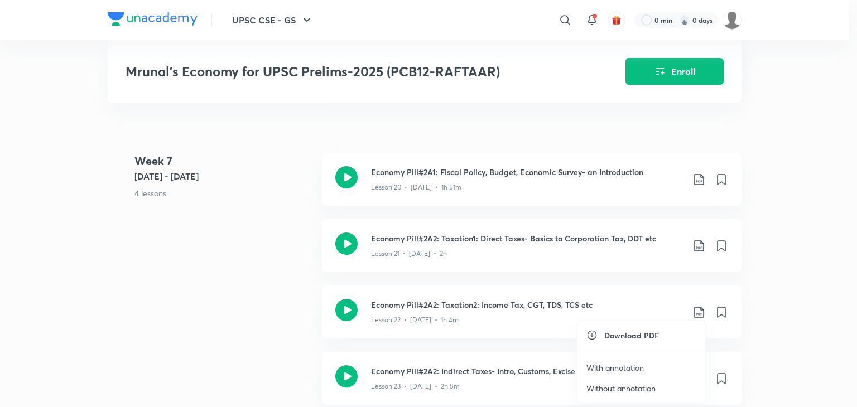
click at [629, 369] on p "With annotation" at bounding box center [614, 368] width 57 height 12
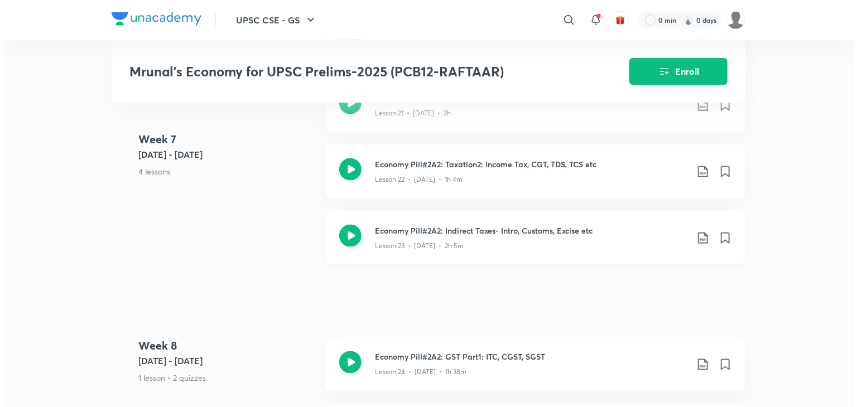
scroll to position [2846, 0]
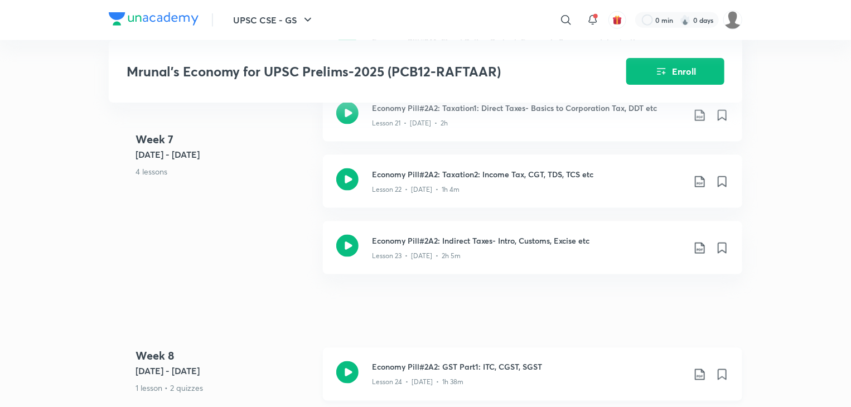
click at [698, 368] on icon at bounding box center [699, 374] width 13 height 13
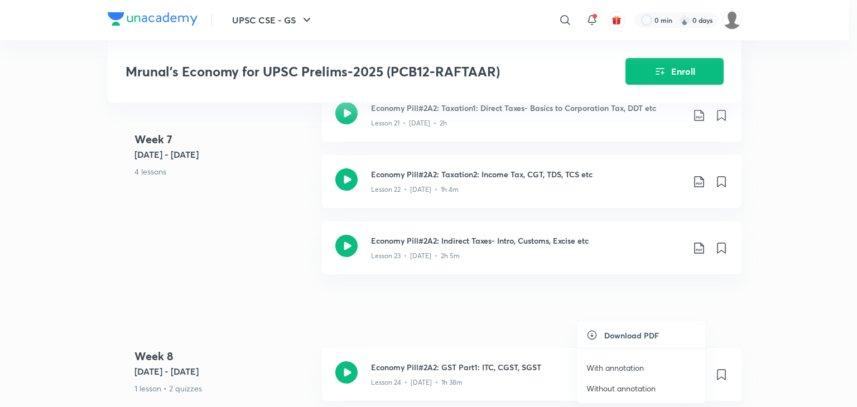
click at [634, 369] on p "With annotation" at bounding box center [614, 368] width 57 height 12
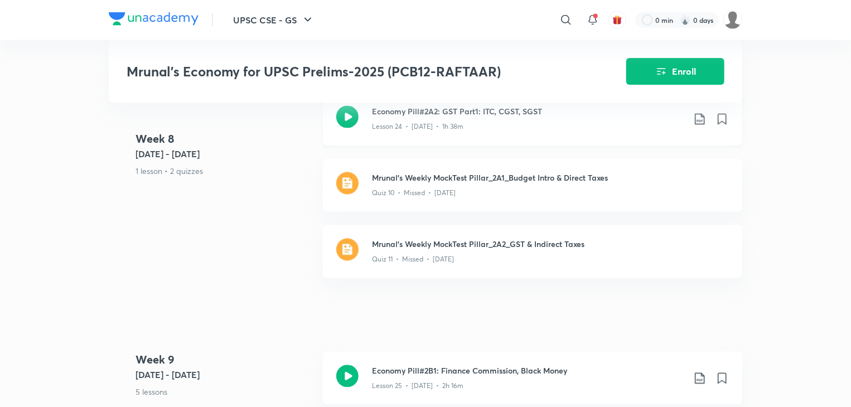
scroll to position [3123, 0]
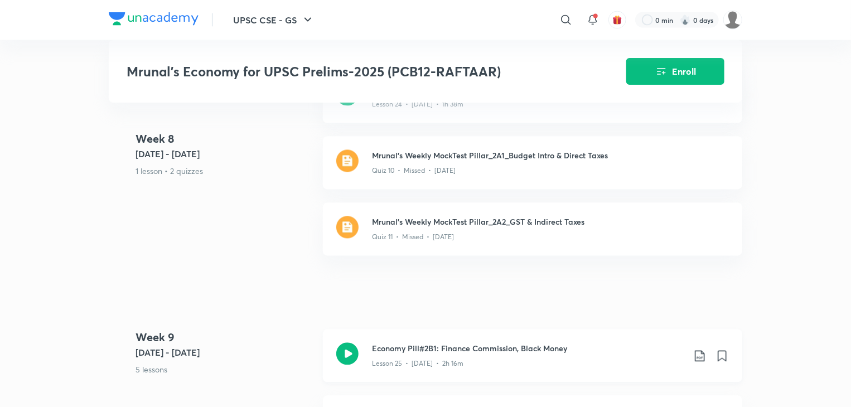
click at [702, 354] on icon at bounding box center [699, 356] width 9 height 11
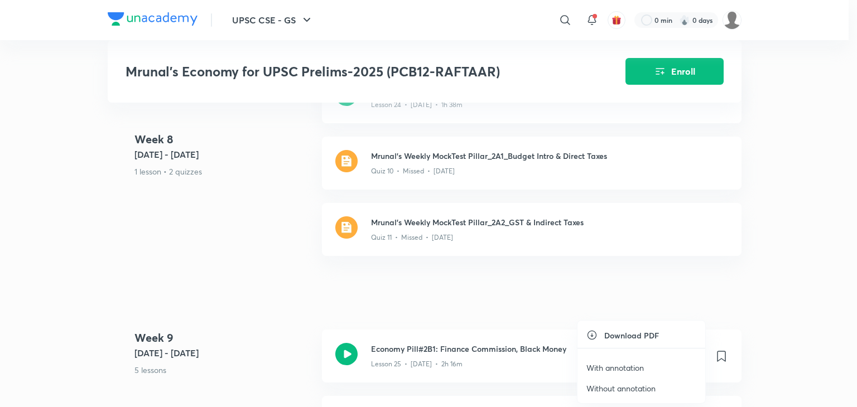
click at [629, 369] on p "With annotation" at bounding box center [614, 368] width 57 height 12
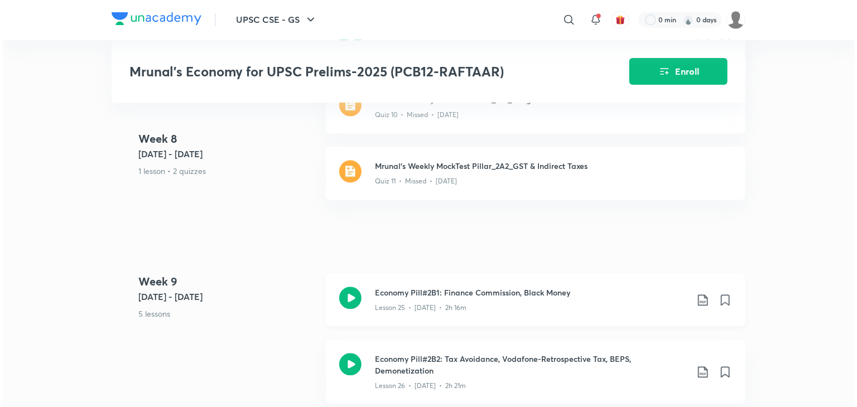
scroll to position [3183, 0]
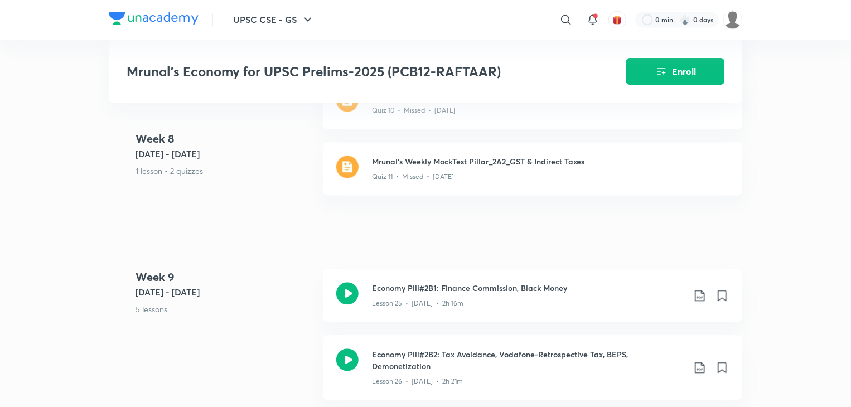
drag, startPoint x: 629, startPoint y: 369, endPoint x: 780, endPoint y: 356, distance: 151.6
click at [698, 366] on icon at bounding box center [699, 367] width 13 height 13
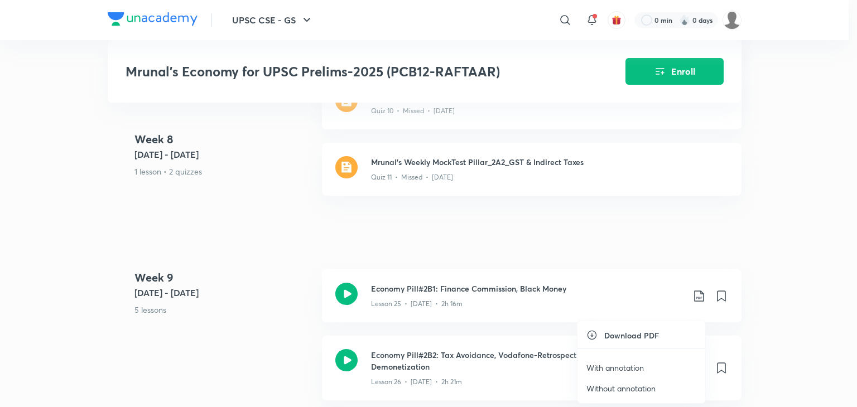
click at [636, 365] on p "With annotation" at bounding box center [614, 368] width 57 height 12
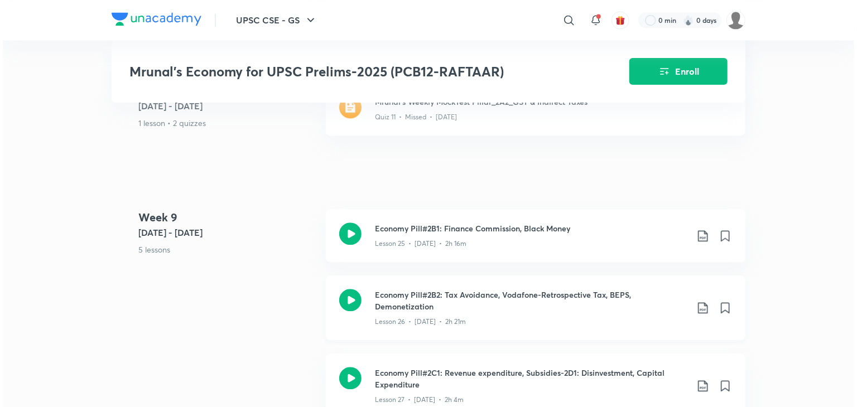
scroll to position [3250, 0]
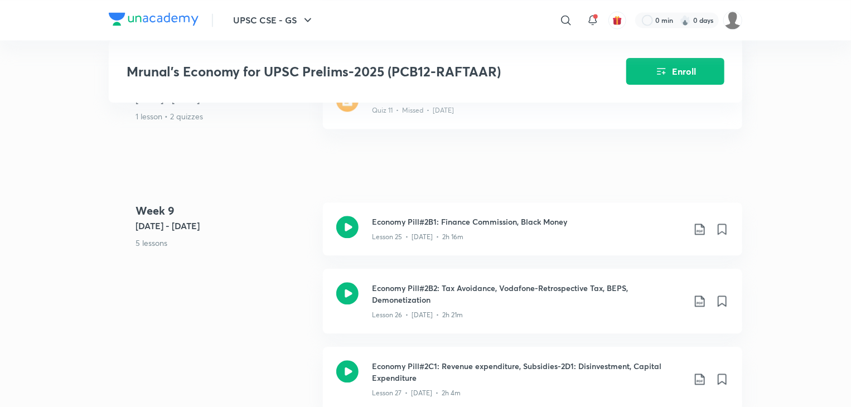
click at [698, 375] on icon at bounding box center [699, 379] width 13 height 13
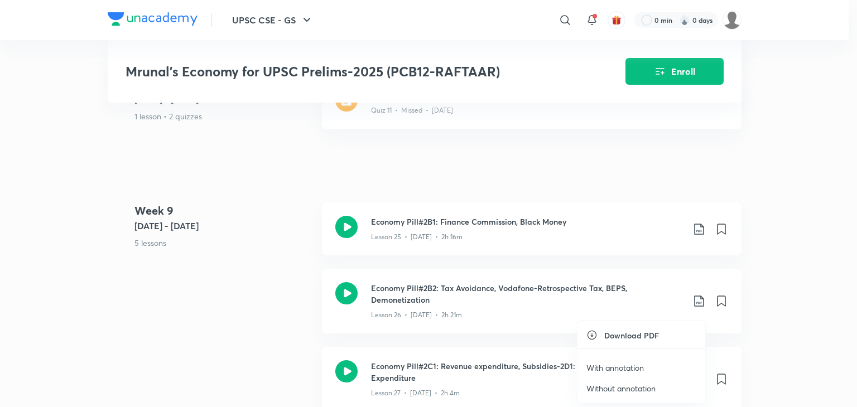
click at [631, 369] on p "With annotation" at bounding box center [614, 368] width 57 height 12
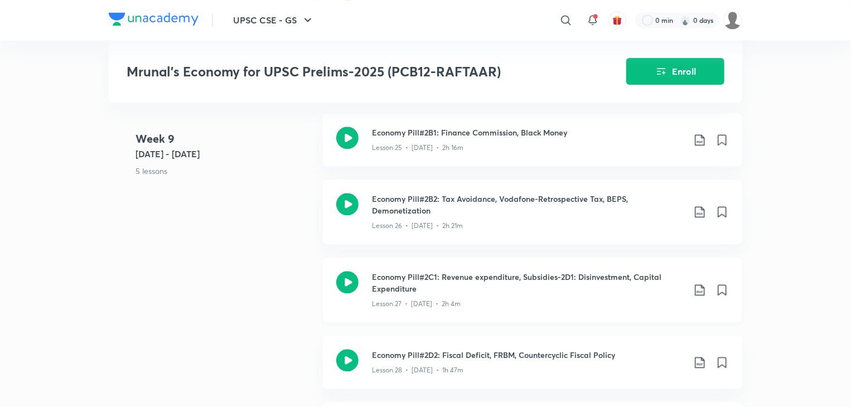
scroll to position [3342, 0]
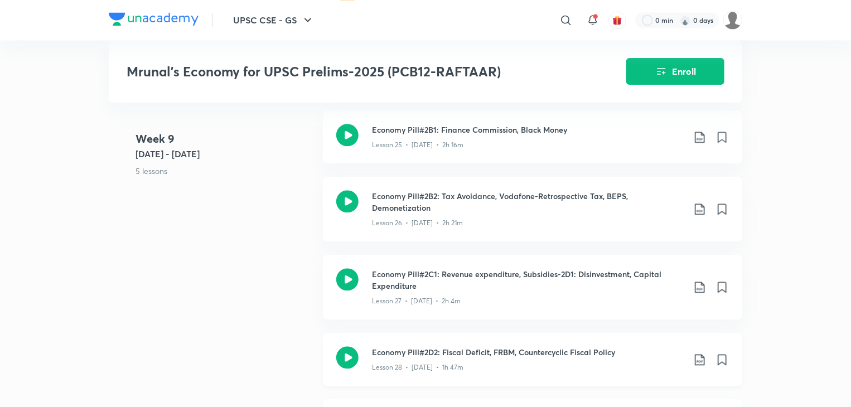
click at [704, 353] on icon at bounding box center [699, 359] width 13 height 13
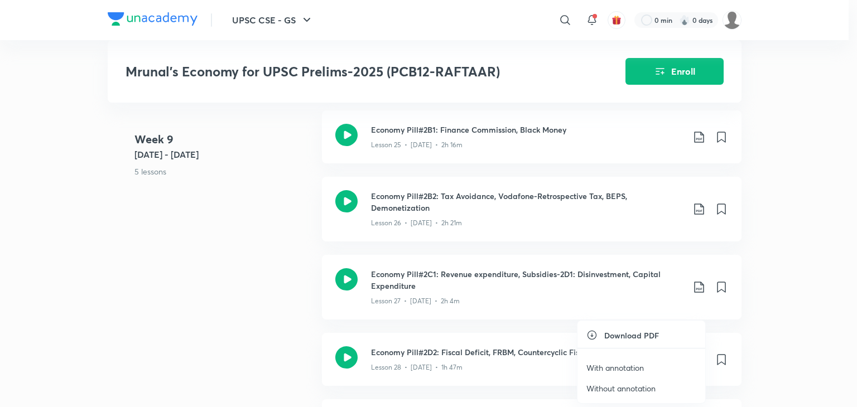
click at [630, 364] on p "With annotation" at bounding box center [614, 368] width 57 height 12
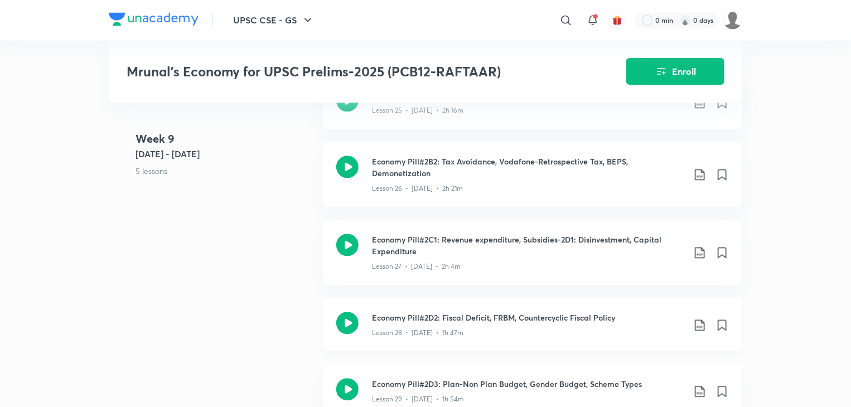
scroll to position [3367, 0]
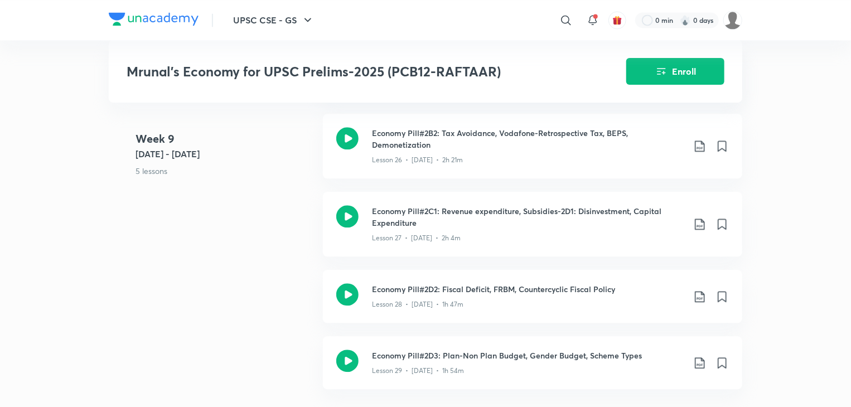
scroll to position [3405, 0]
click at [700, 357] on icon at bounding box center [699, 363] width 13 height 13
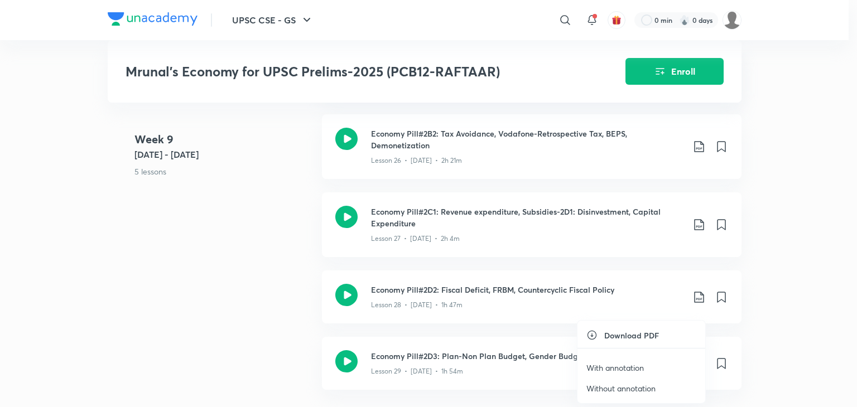
click at [635, 368] on p "With annotation" at bounding box center [614, 368] width 57 height 12
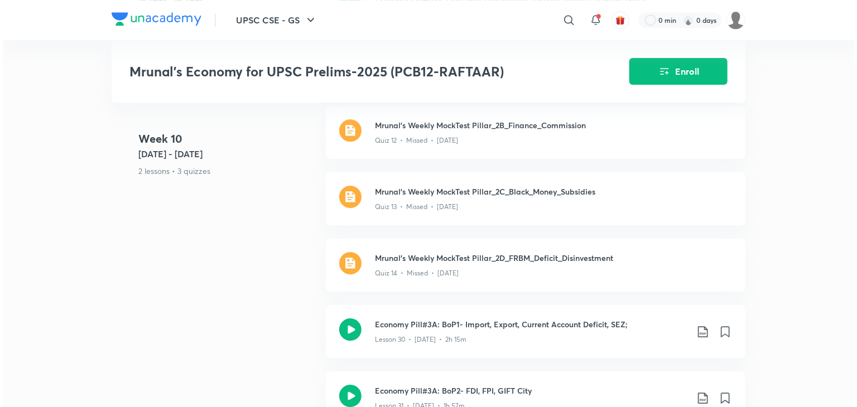
scroll to position [3713, 0]
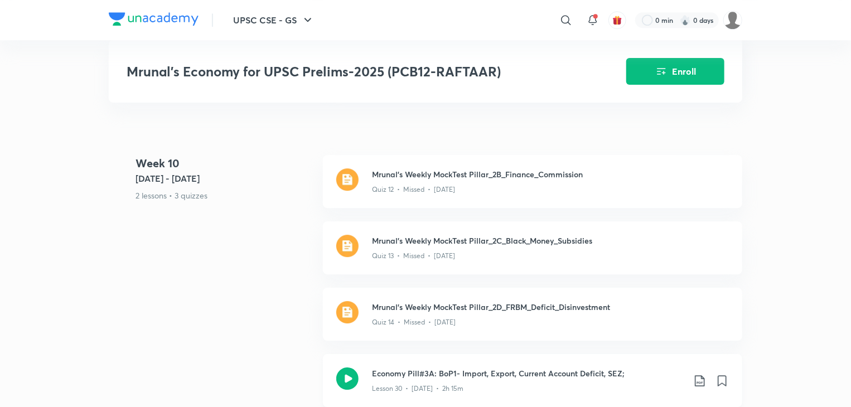
click at [699, 374] on icon at bounding box center [699, 380] width 13 height 13
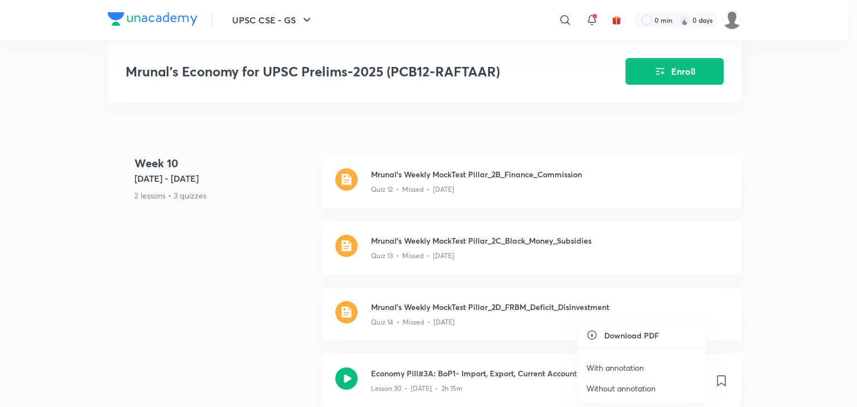
click at [634, 369] on p "With annotation" at bounding box center [614, 368] width 57 height 12
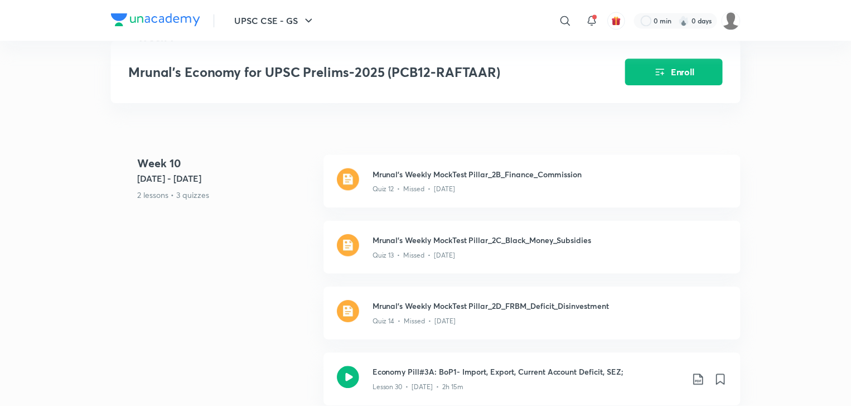
scroll to position [3722, 0]
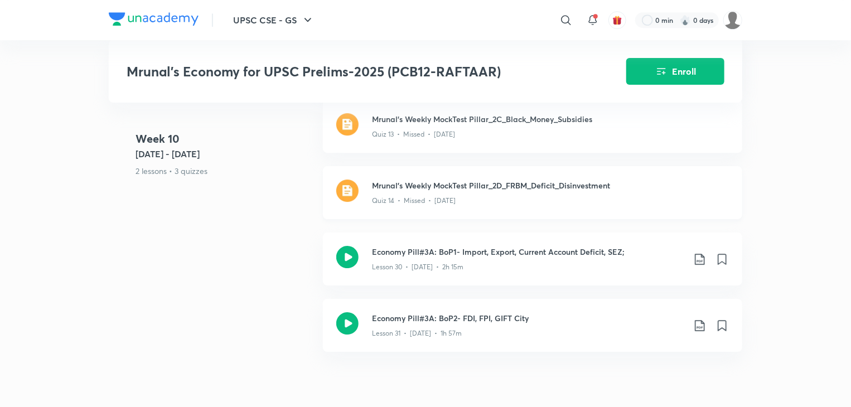
scroll to position [3828, 0]
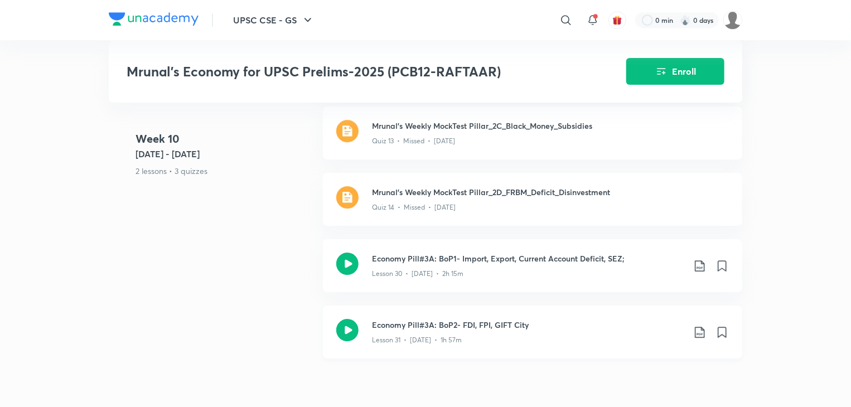
click at [701, 331] on icon at bounding box center [699, 332] width 13 height 13
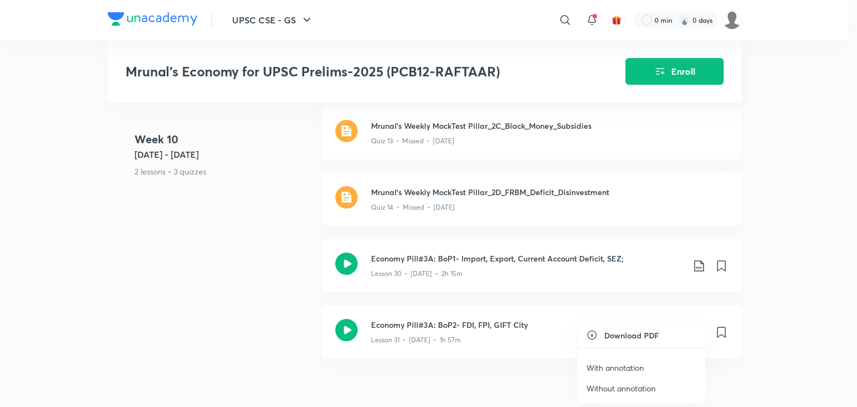
click at [611, 366] on p "With annotation" at bounding box center [614, 368] width 57 height 12
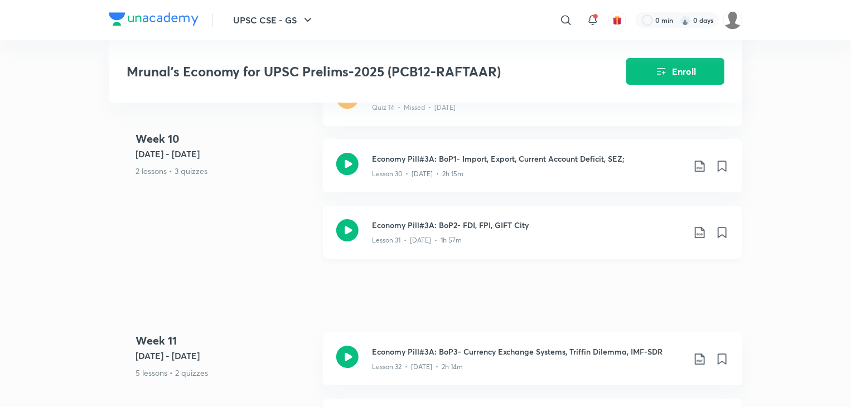
scroll to position [3927, 0]
click at [699, 354] on icon at bounding box center [699, 359] width 13 height 13
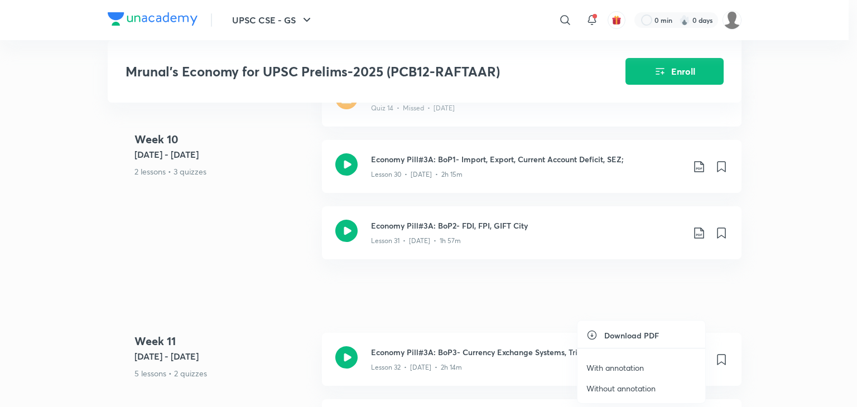
click at [629, 366] on p "With annotation" at bounding box center [614, 368] width 57 height 12
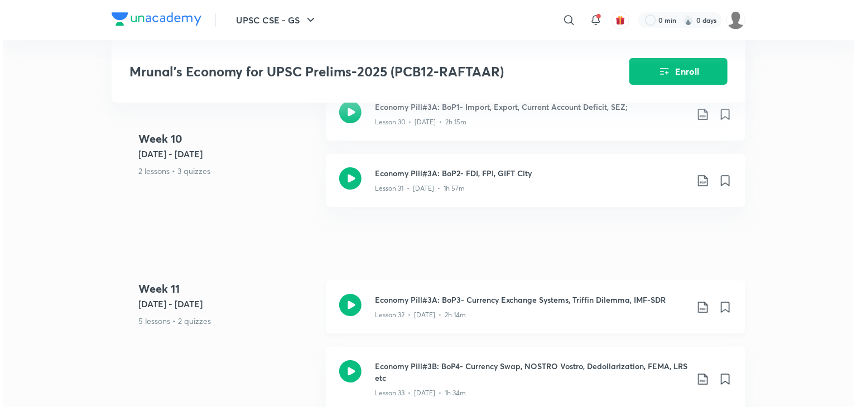
scroll to position [3980, 0]
click at [696, 373] on icon at bounding box center [699, 378] width 13 height 13
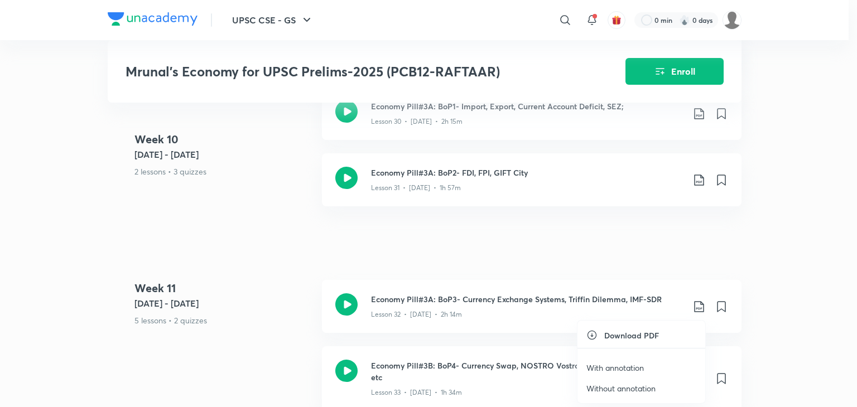
click at [622, 368] on p "With annotation" at bounding box center [614, 368] width 57 height 12
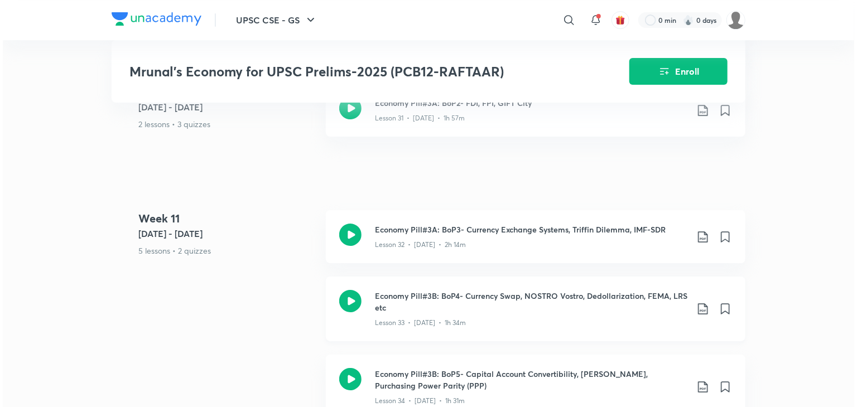
scroll to position [4051, 0]
click at [701, 380] on icon at bounding box center [699, 385] width 13 height 13
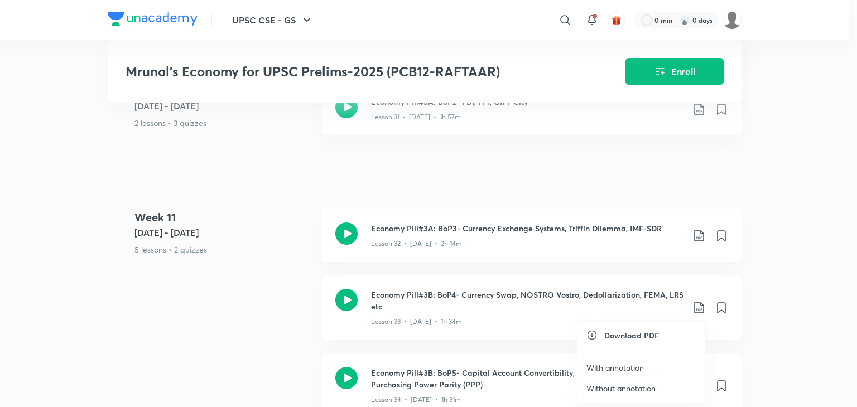
click at [628, 364] on p "With annotation" at bounding box center [614, 368] width 57 height 12
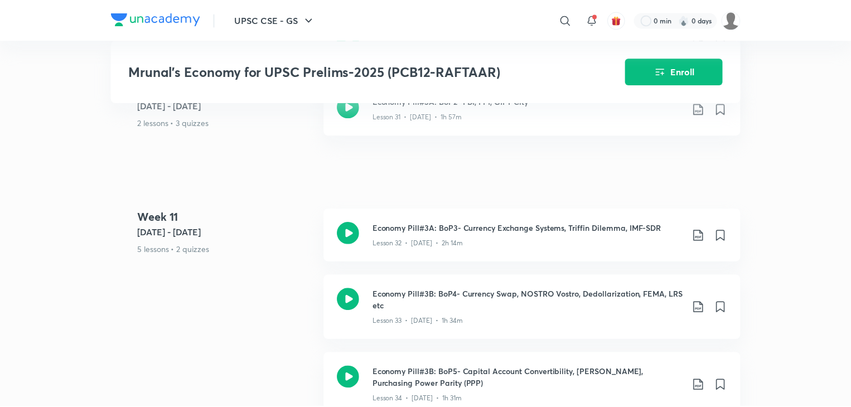
scroll to position [4071, 0]
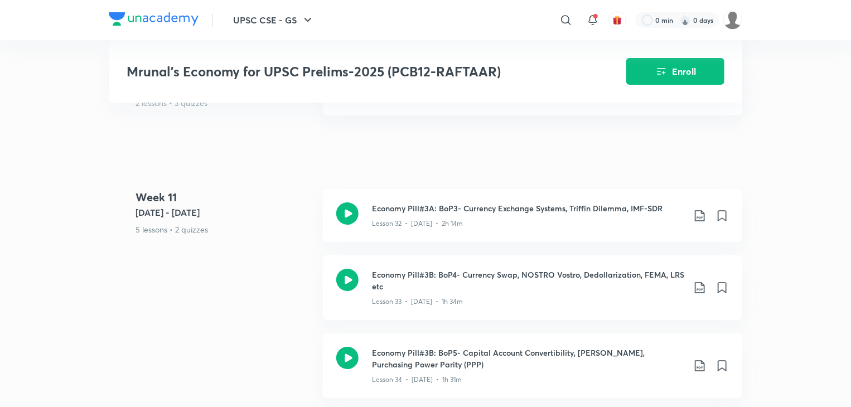
click at [790, 355] on div "UPSC CSE - GS ​ 0 min 0 days Mrunal’s Economy for UPSC Prelims-2025 (PCB12-RAFT…" at bounding box center [425, 221] width 851 height 8584
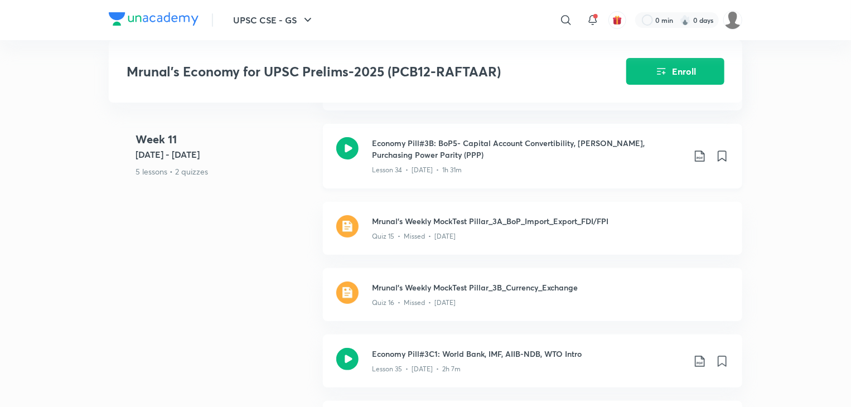
scroll to position [4303, 0]
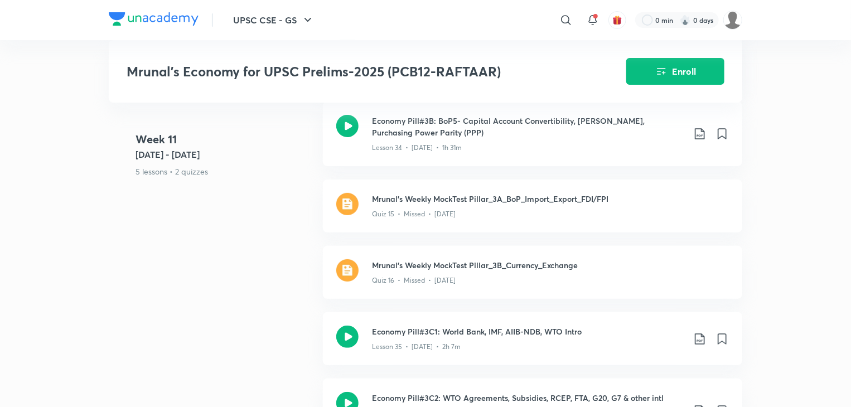
drag, startPoint x: 619, startPoint y: 385, endPoint x: 756, endPoint y: 337, distance: 145.3
click at [703, 334] on icon at bounding box center [699, 338] width 13 height 13
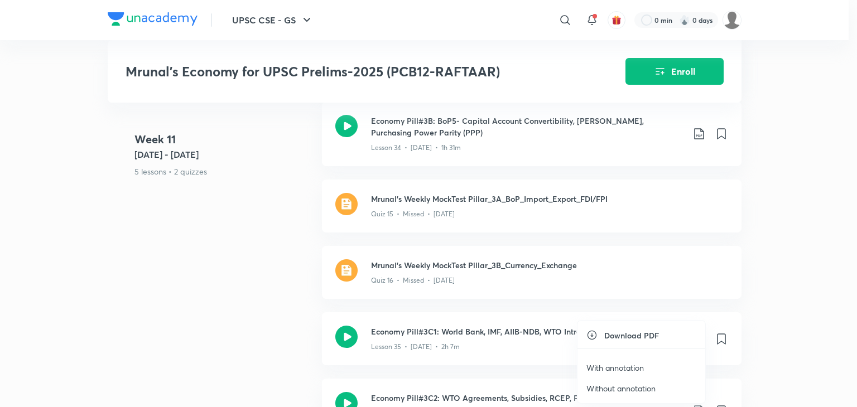
click at [631, 369] on p "With annotation" at bounding box center [614, 368] width 57 height 12
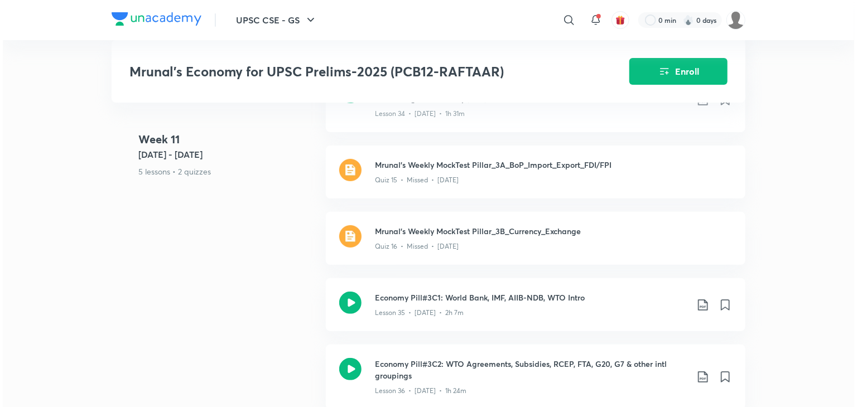
scroll to position [4340, 0]
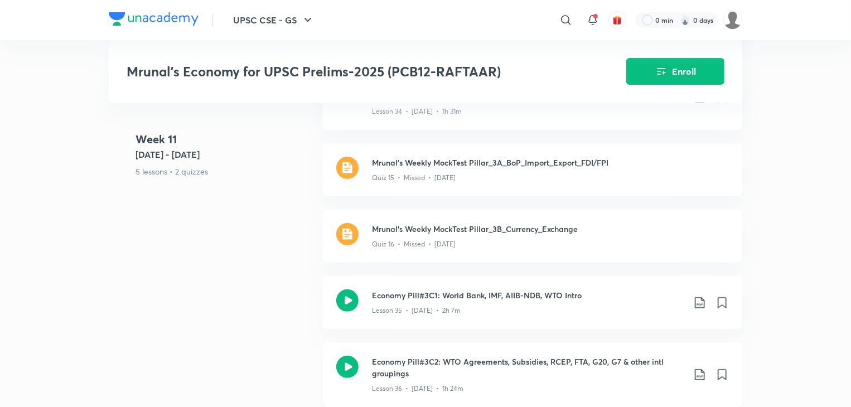
click at [694, 368] on icon at bounding box center [699, 374] width 13 height 13
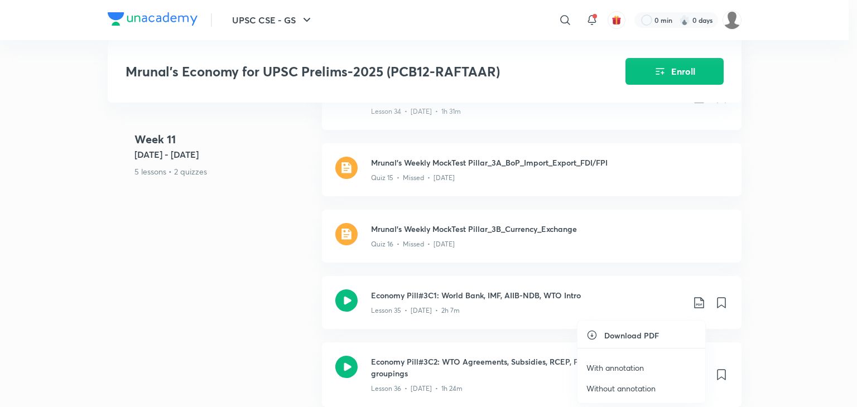
click at [638, 366] on p "With annotation" at bounding box center [614, 368] width 57 height 12
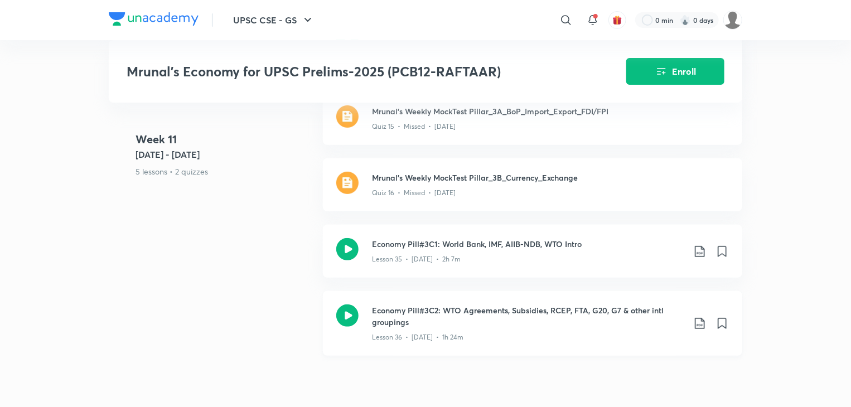
scroll to position [4384, 0]
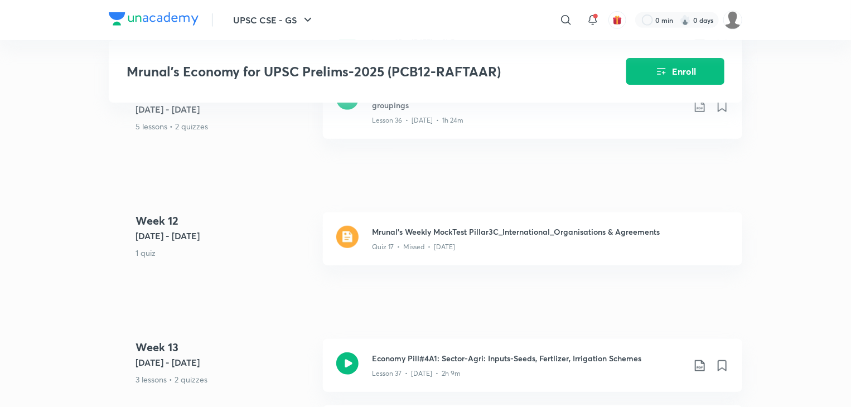
scroll to position [4607, 0]
click at [697, 363] on icon at bounding box center [699, 366] width 13 height 13
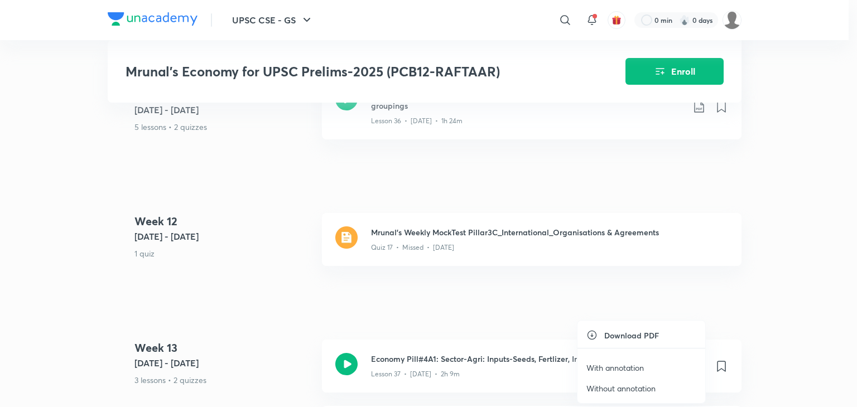
click at [627, 368] on p "With annotation" at bounding box center [614, 368] width 57 height 12
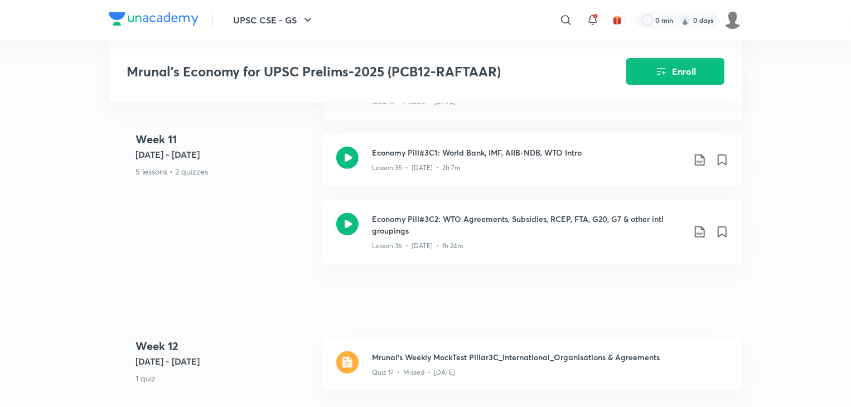
scroll to position [4482, 0]
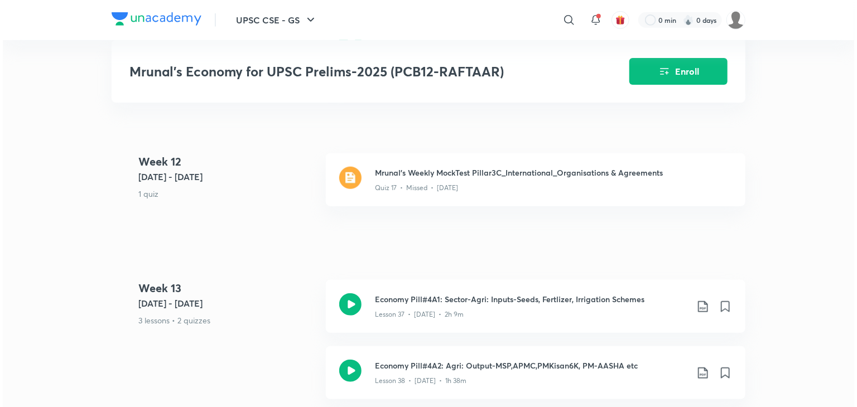
scroll to position [4663, 0]
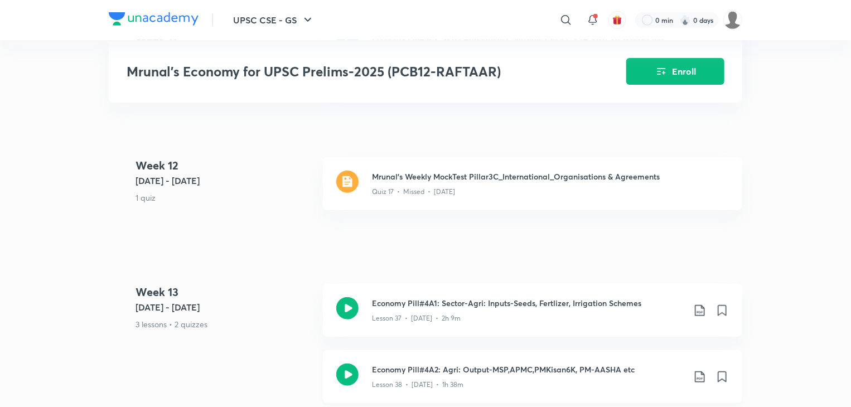
click at [698, 370] on icon at bounding box center [699, 376] width 13 height 13
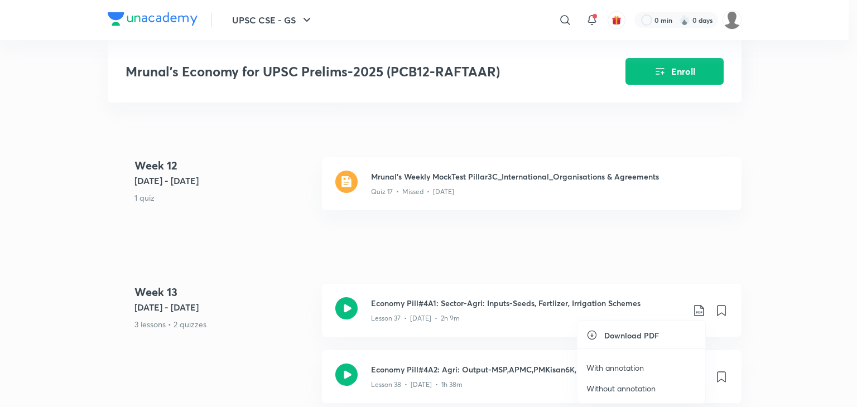
click at [631, 368] on p "With annotation" at bounding box center [614, 368] width 57 height 12
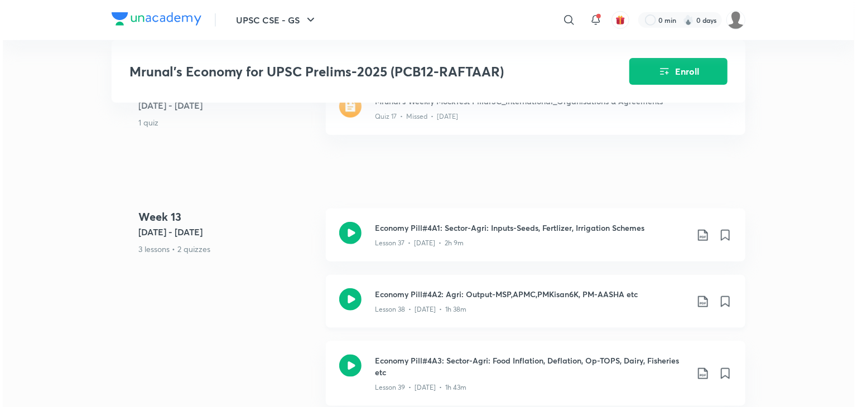
scroll to position [4739, 0]
click at [695, 370] on icon at bounding box center [699, 372] width 13 height 13
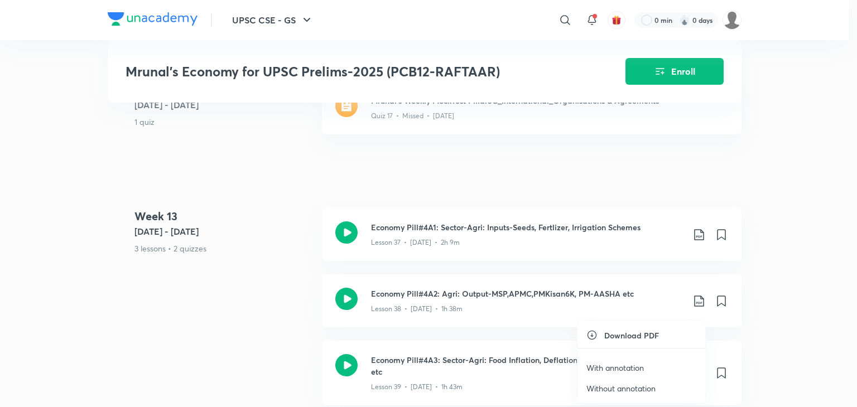
click at [627, 369] on p "With annotation" at bounding box center [614, 368] width 57 height 12
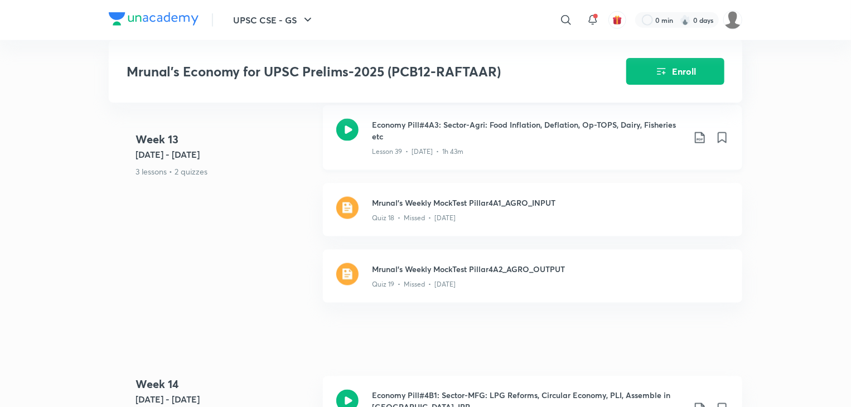
scroll to position [5020, 0]
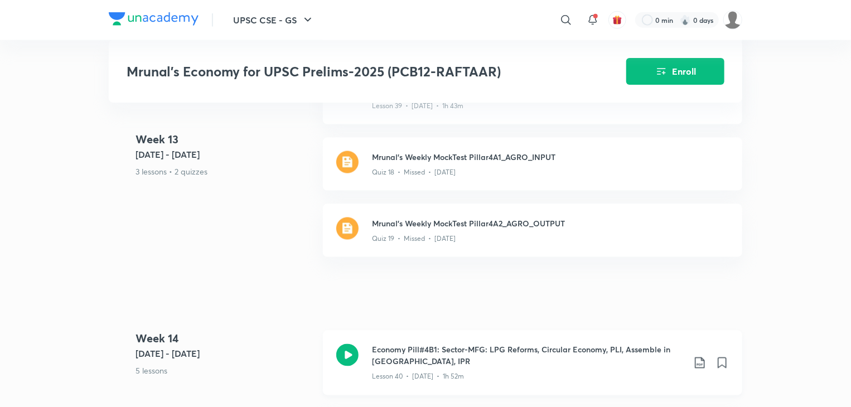
click at [696, 358] on icon at bounding box center [699, 362] width 13 height 13
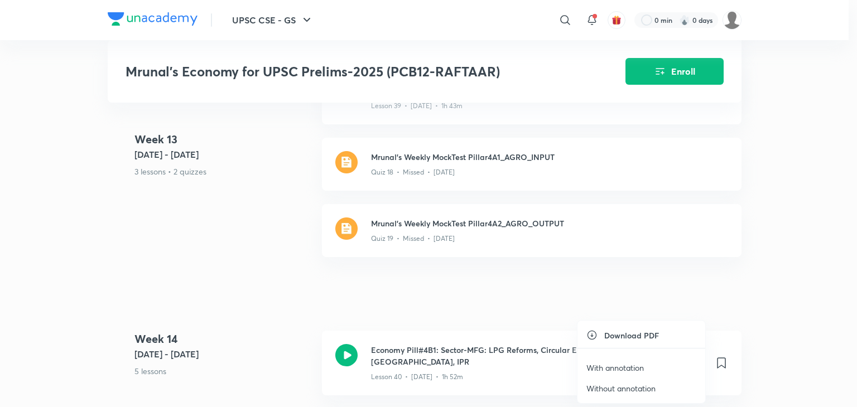
click at [622, 368] on p "With annotation" at bounding box center [614, 368] width 57 height 12
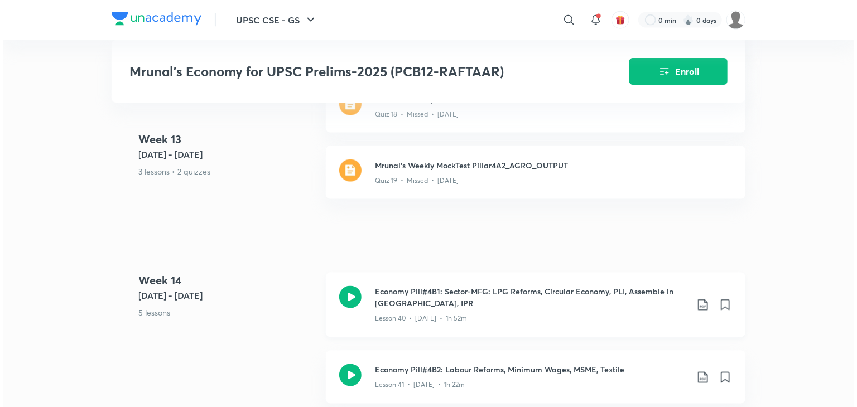
scroll to position [5081, 0]
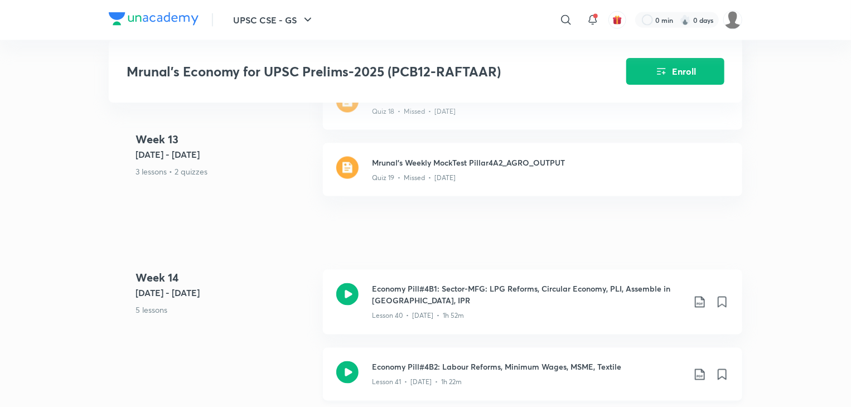
click at [701, 371] on icon at bounding box center [699, 374] width 9 height 11
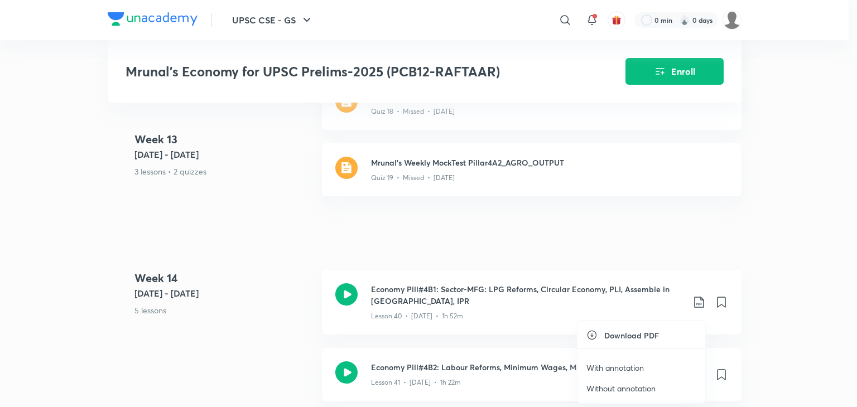
click at [632, 367] on p "With annotation" at bounding box center [614, 368] width 57 height 12
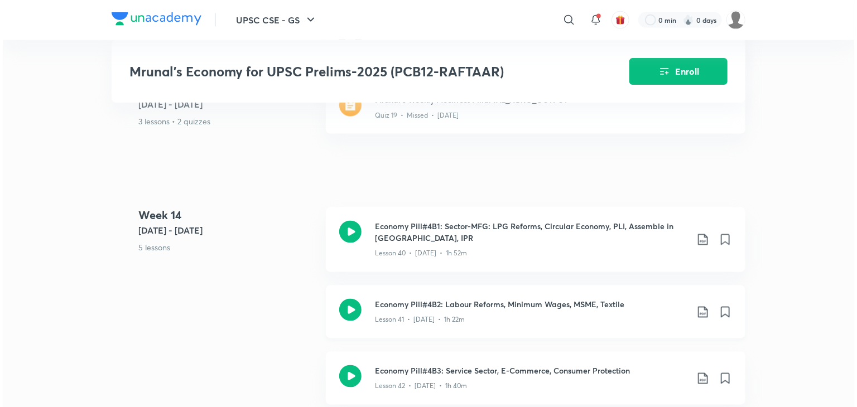
scroll to position [5144, 0]
click at [699, 375] on icon at bounding box center [699, 378] width 9 height 11
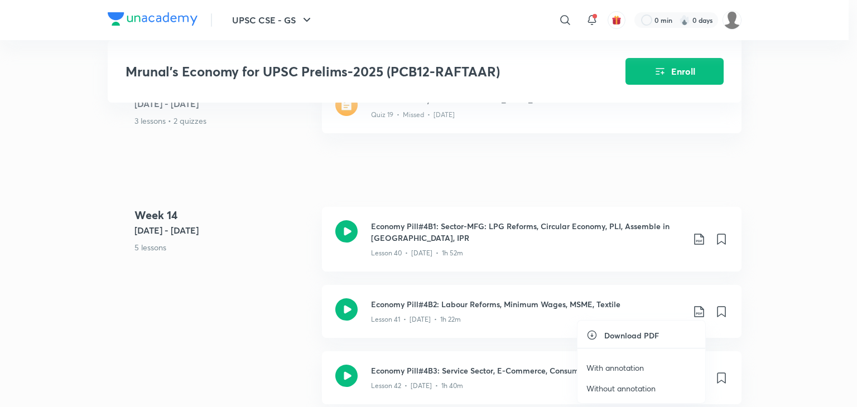
click at [632, 368] on p "With annotation" at bounding box center [614, 368] width 57 height 12
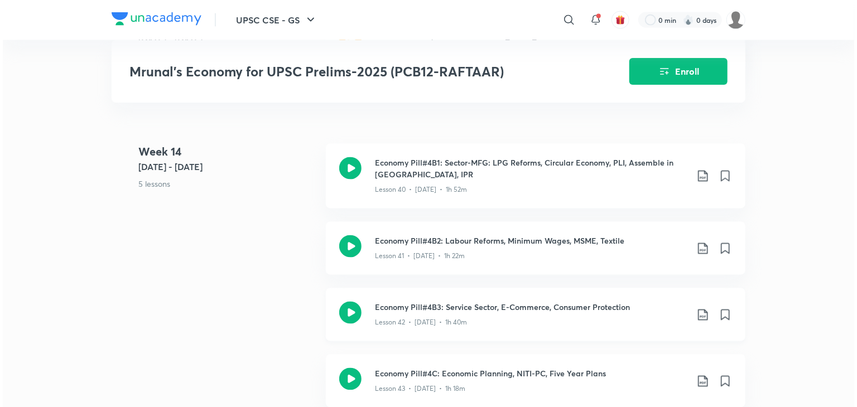
scroll to position [5206, 0]
click at [700, 378] on icon at bounding box center [699, 381] width 9 height 11
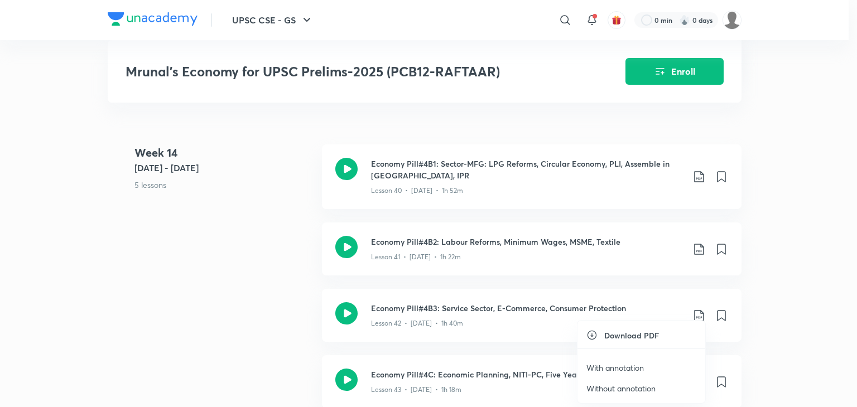
click at [630, 365] on p "With annotation" at bounding box center [614, 368] width 57 height 12
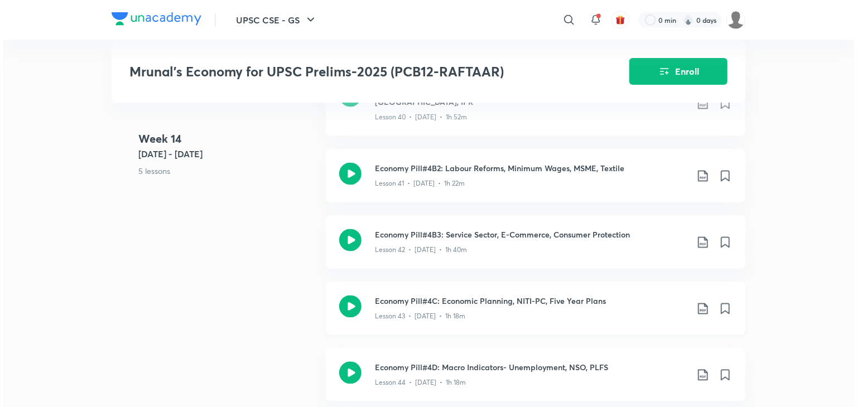
scroll to position [5281, 0]
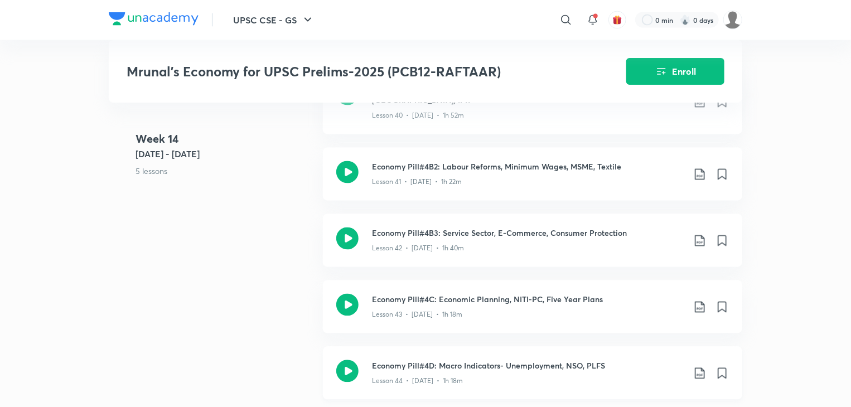
click at [701, 370] on icon at bounding box center [699, 373] width 13 height 13
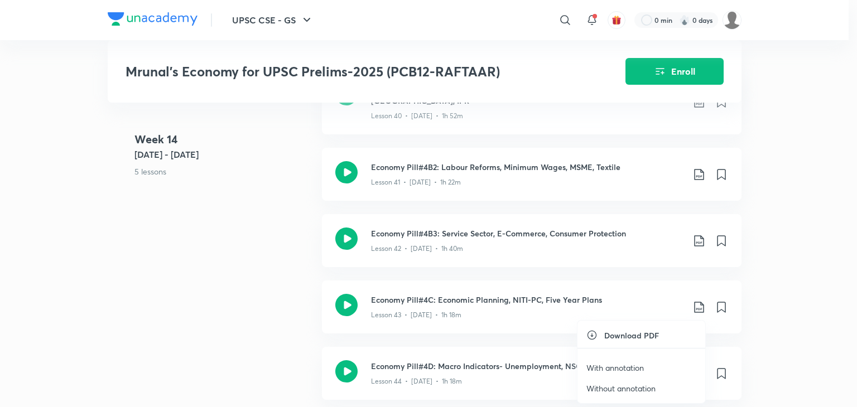
click at [636, 366] on p "With annotation" at bounding box center [614, 368] width 57 height 12
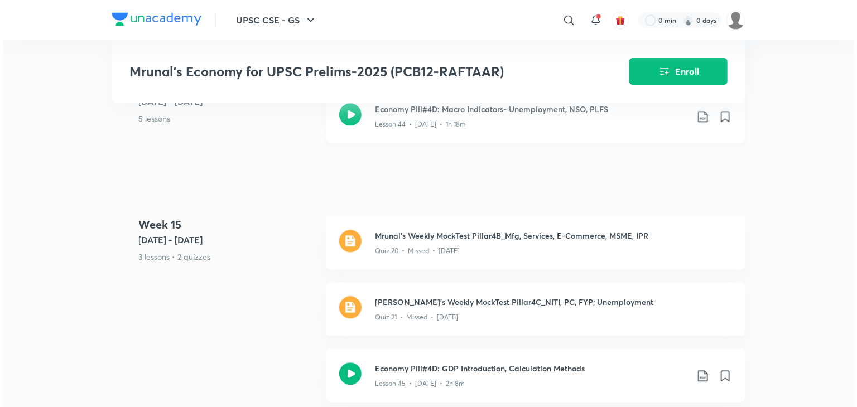
scroll to position [5537, 0]
click at [698, 370] on icon at bounding box center [699, 376] width 13 height 13
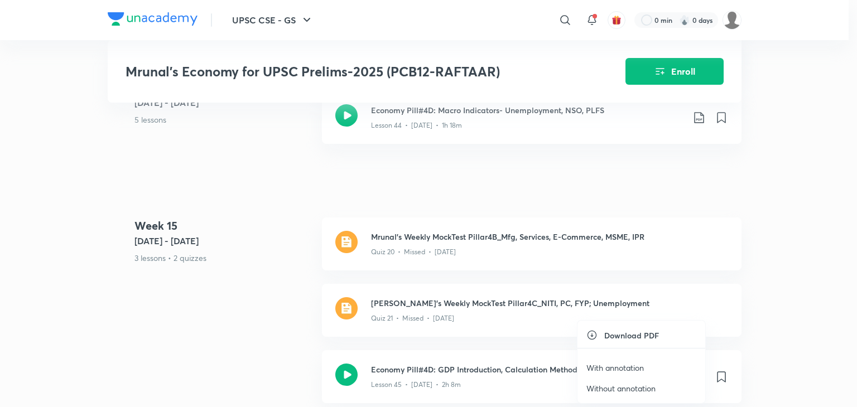
click at [629, 366] on p "With annotation" at bounding box center [614, 368] width 57 height 12
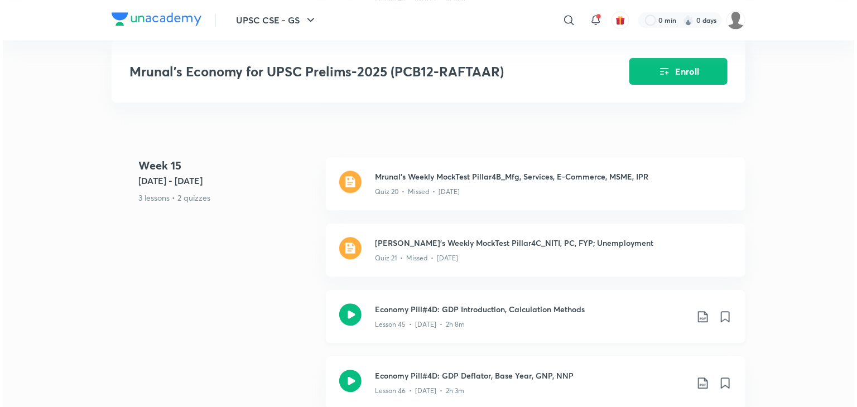
scroll to position [5598, 0]
click at [698, 378] on icon at bounding box center [699, 382] width 13 height 13
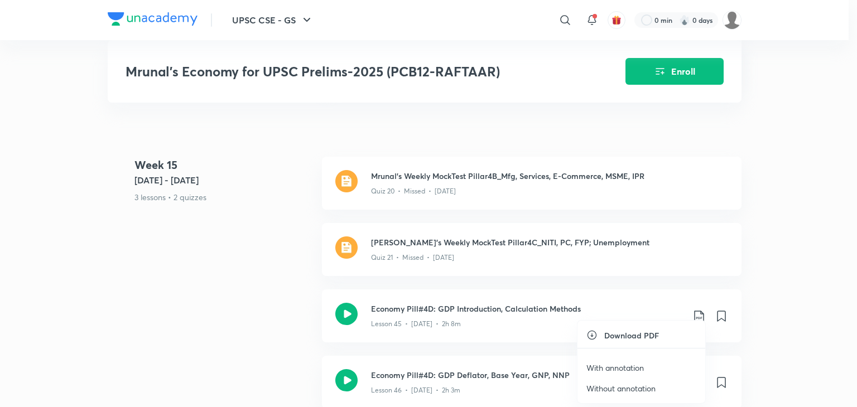
click at [630, 366] on p "With annotation" at bounding box center [614, 368] width 57 height 12
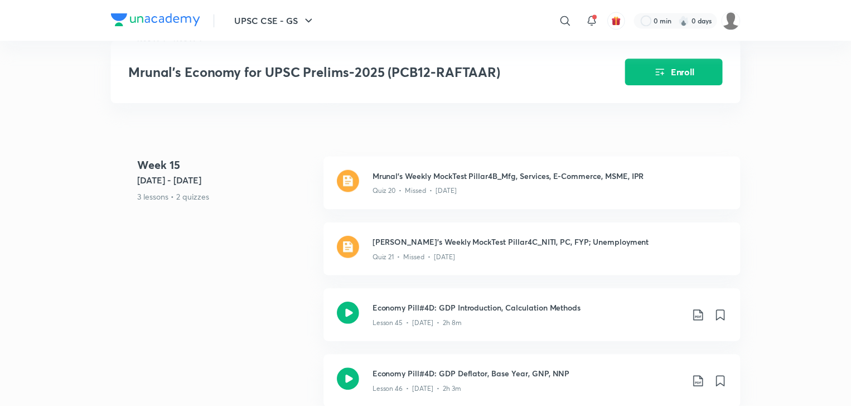
scroll to position [5608, 0]
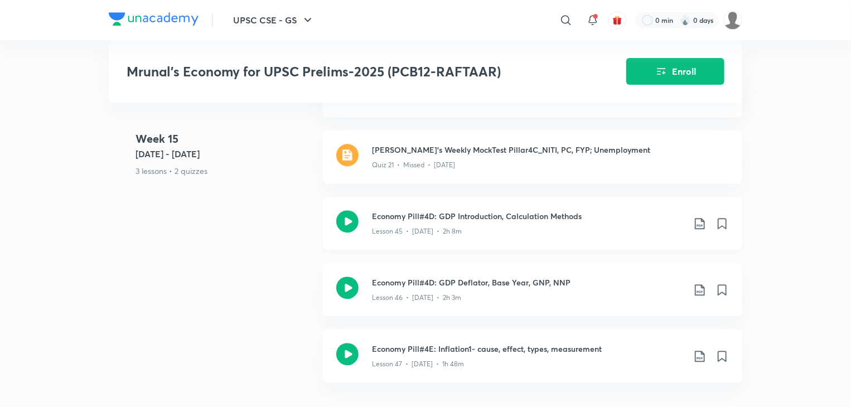
scroll to position [5691, 0]
click at [697, 349] on icon at bounding box center [699, 355] width 13 height 13
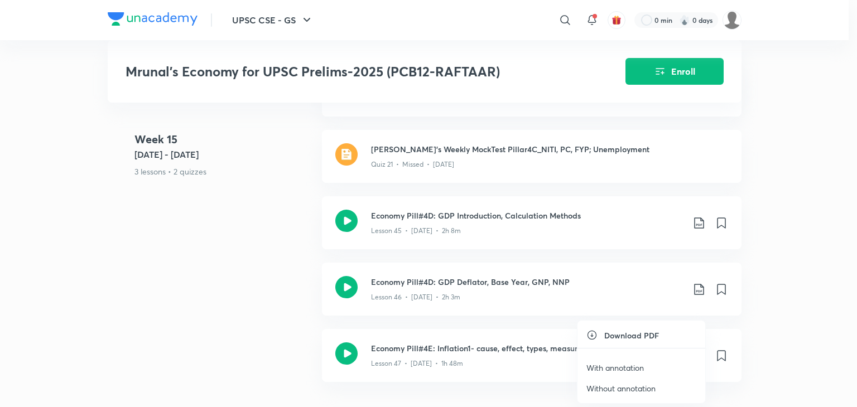
click at [621, 369] on p "With annotation" at bounding box center [614, 368] width 57 height 12
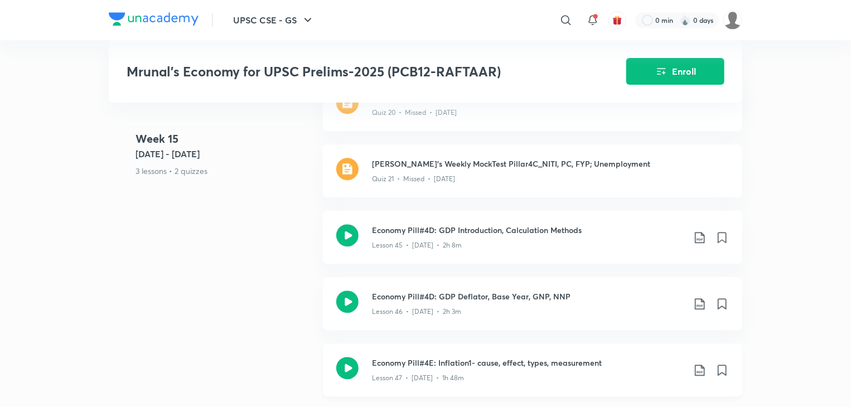
scroll to position [5677, 0]
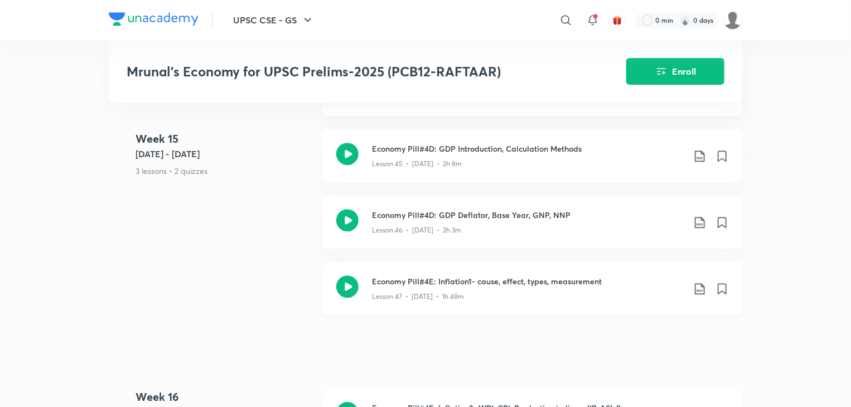
scroll to position [5775, 0]
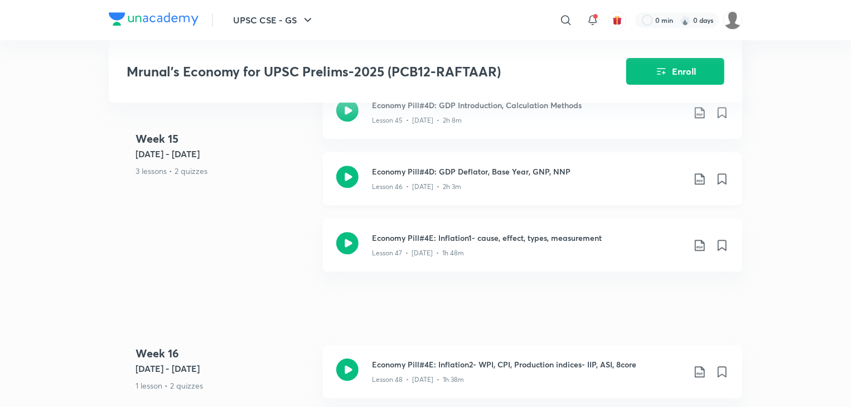
scroll to position [5802, 0]
click at [701, 365] on icon at bounding box center [699, 371] width 13 height 13
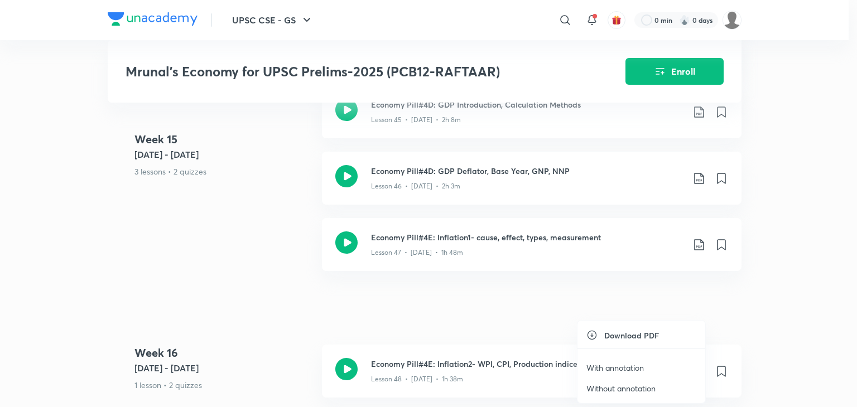
click at [625, 369] on p "With annotation" at bounding box center [614, 368] width 57 height 12
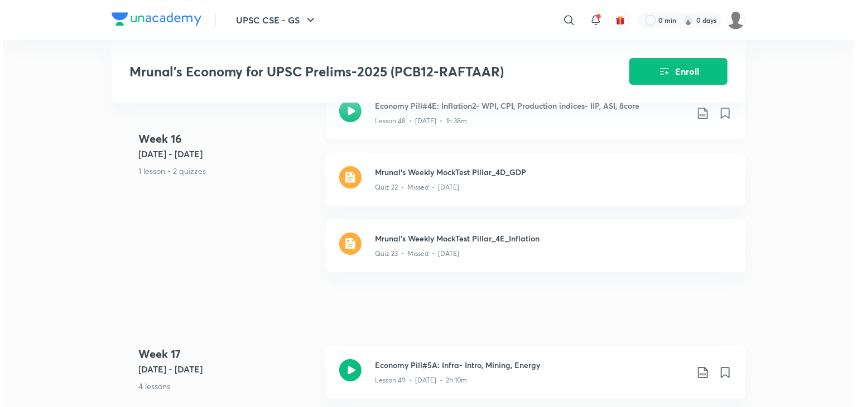
scroll to position [6051, 0]
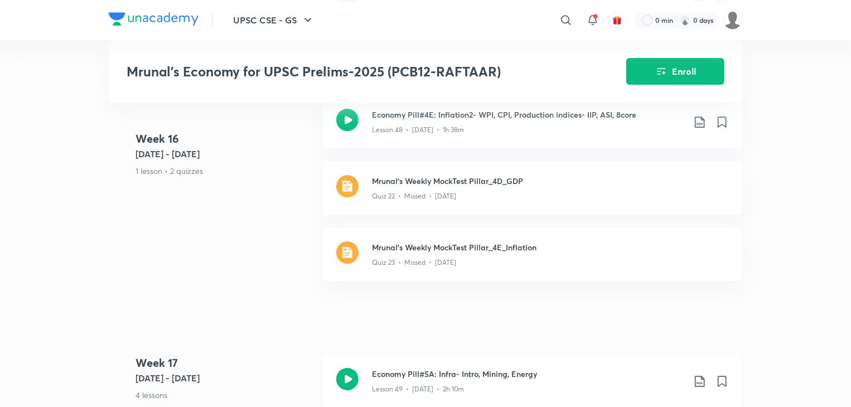
click at [696, 376] on icon at bounding box center [699, 381] width 13 height 13
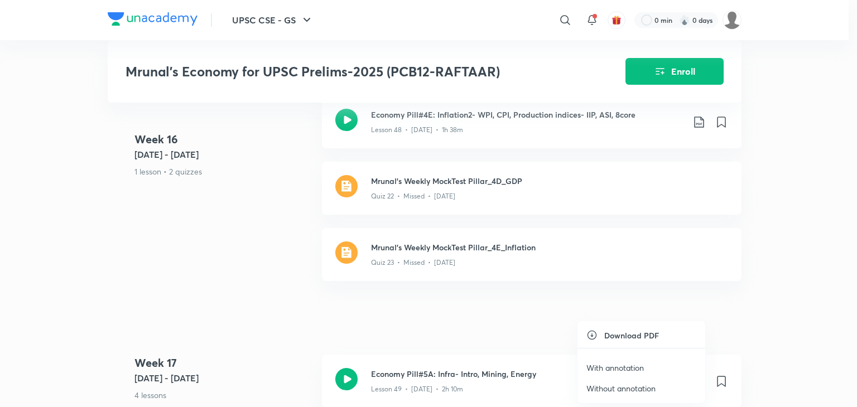
click at [637, 368] on p "With annotation" at bounding box center [614, 368] width 57 height 12
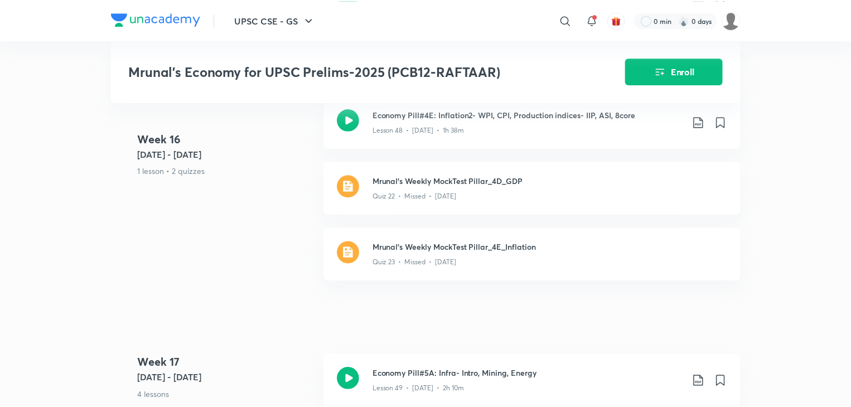
scroll to position [6061, 0]
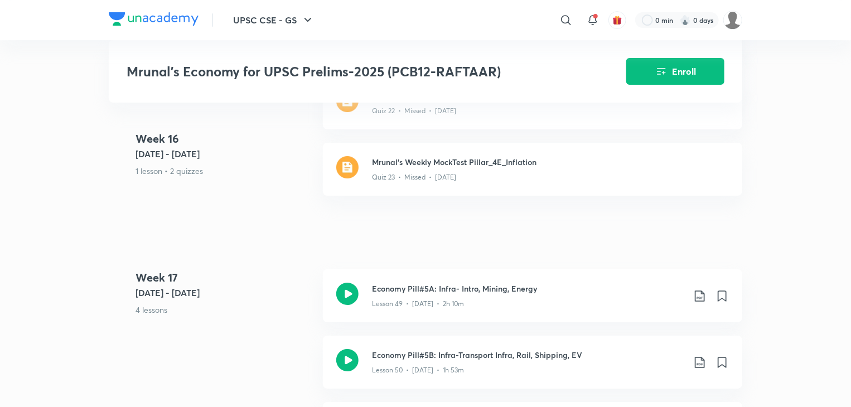
scroll to position [6136, 0]
click at [700, 357] on icon at bounding box center [699, 363] width 13 height 13
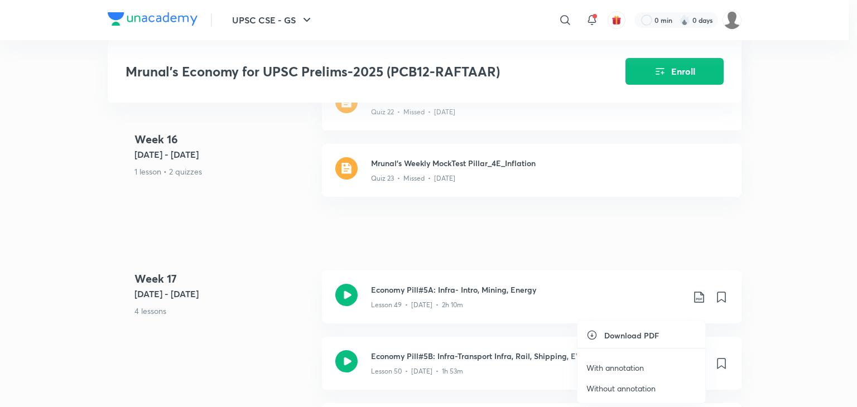
click at [624, 364] on p "With annotation" at bounding box center [614, 368] width 57 height 12
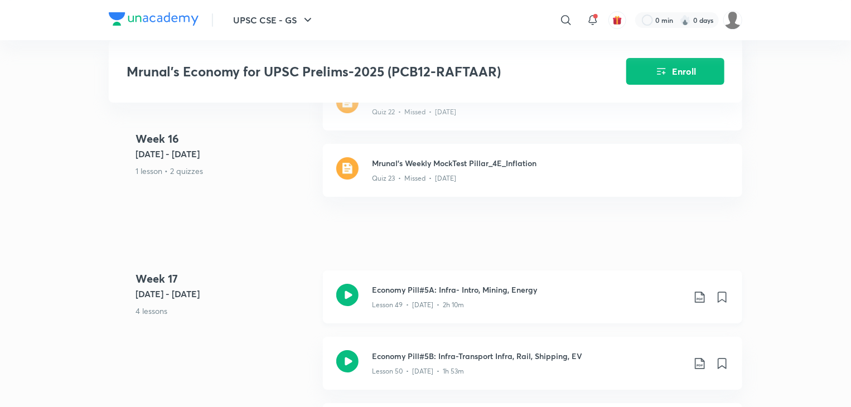
click at [605, 270] on div "Economy Pill#5A: Infra- Intro, Mining, Energy Lesson 49 • [DATE] • 2h 10m" at bounding box center [532, 296] width 419 height 53
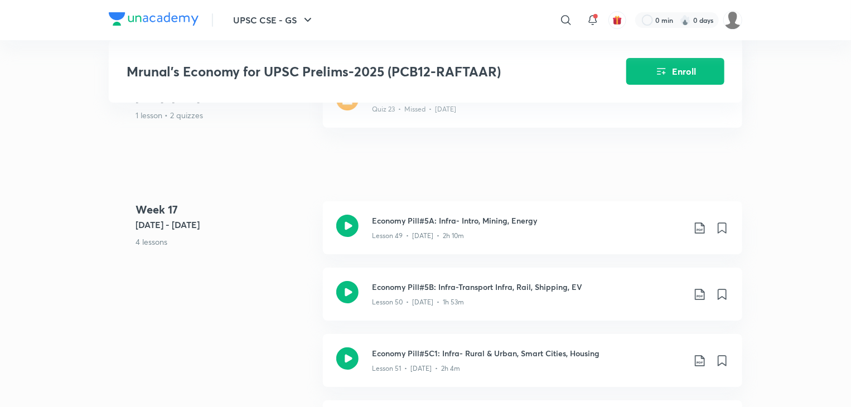
scroll to position [6207, 0]
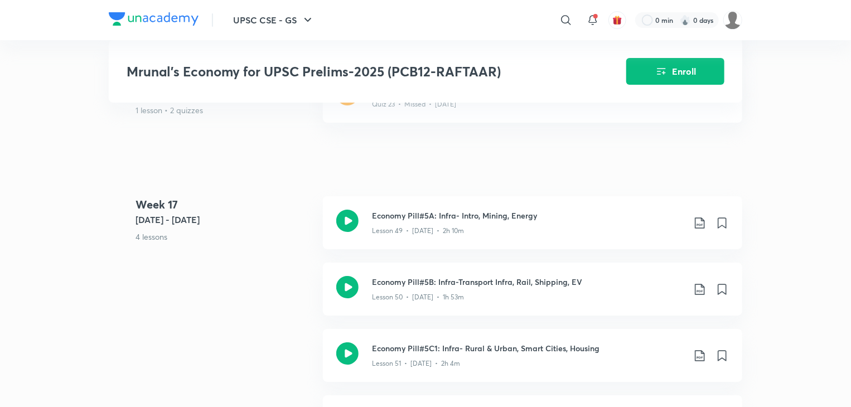
scroll to position [6210, 0]
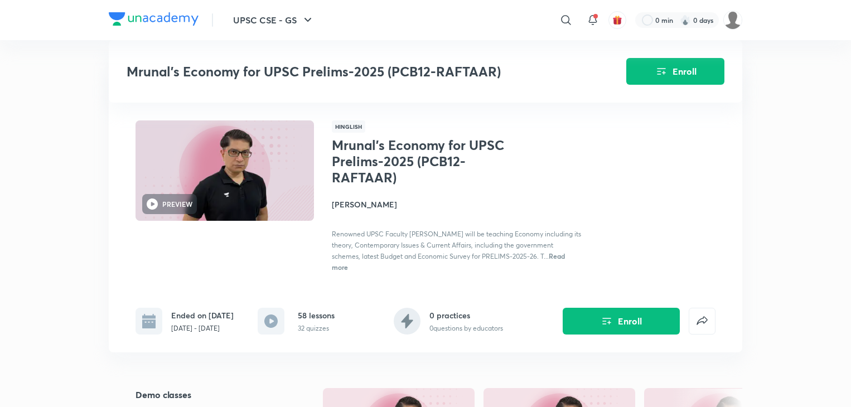
scroll to position [6262, 0]
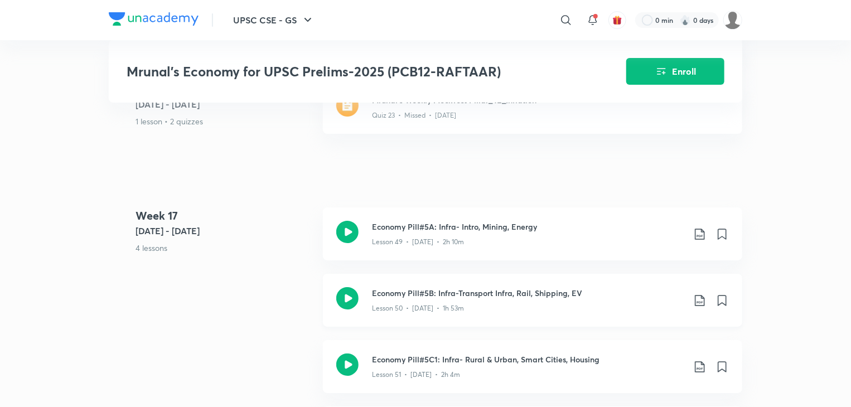
scroll to position [6197, 0]
click at [697, 367] on icon at bounding box center [699, 367] width 13 height 13
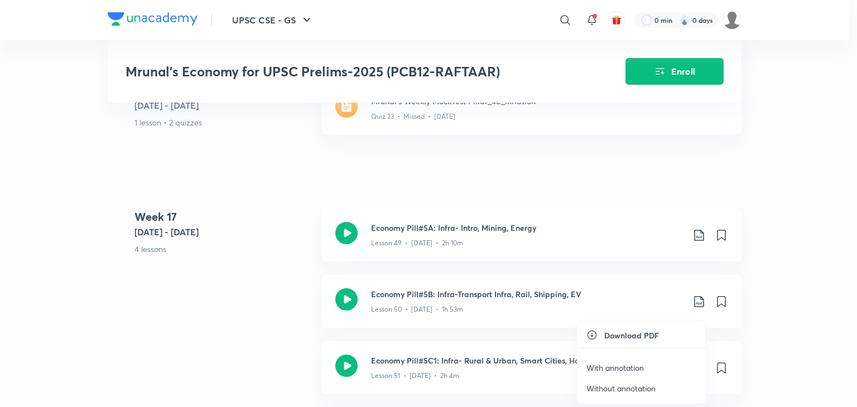
click at [633, 369] on p "With annotation" at bounding box center [614, 368] width 57 height 12
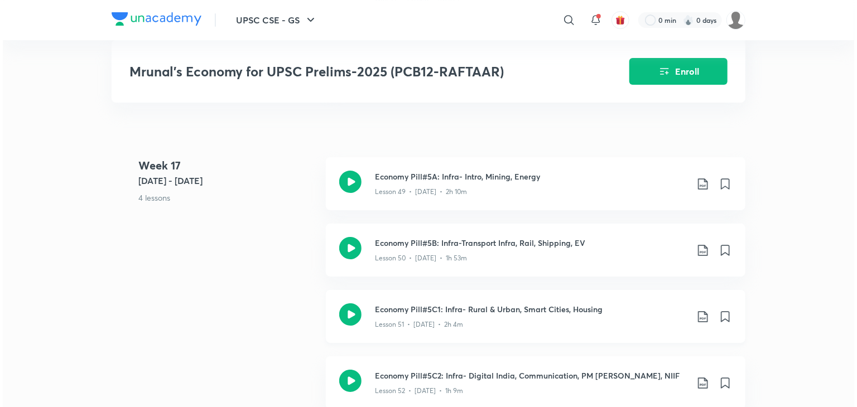
scroll to position [6250, 0]
click at [701, 375] on icon at bounding box center [699, 381] width 13 height 13
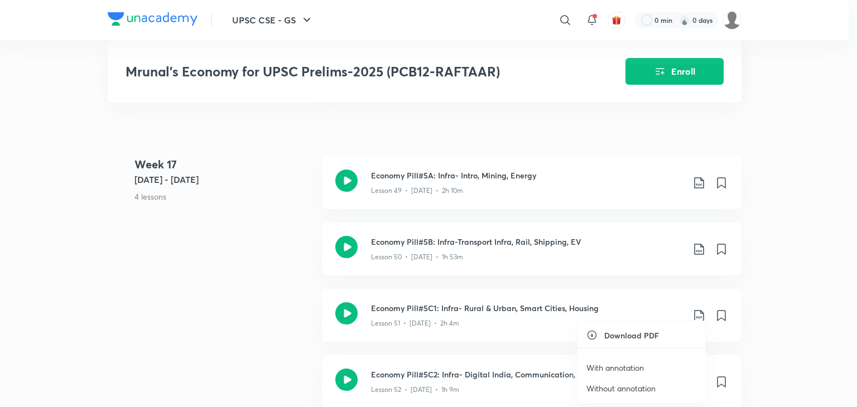
click at [632, 366] on p "With annotation" at bounding box center [614, 368] width 57 height 12
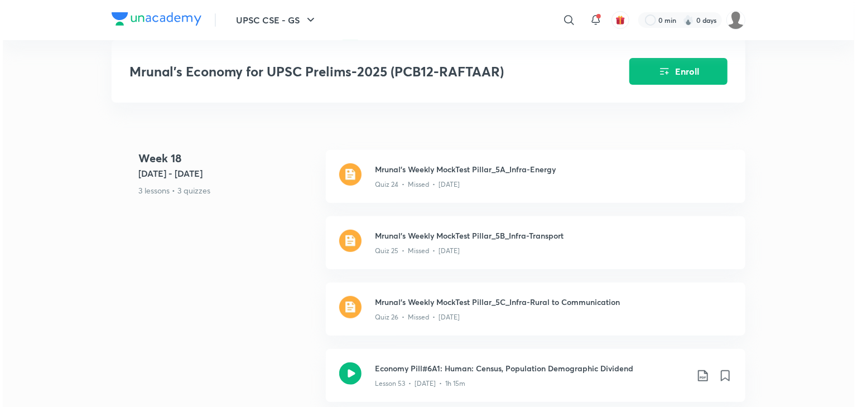
scroll to position [6584, 0]
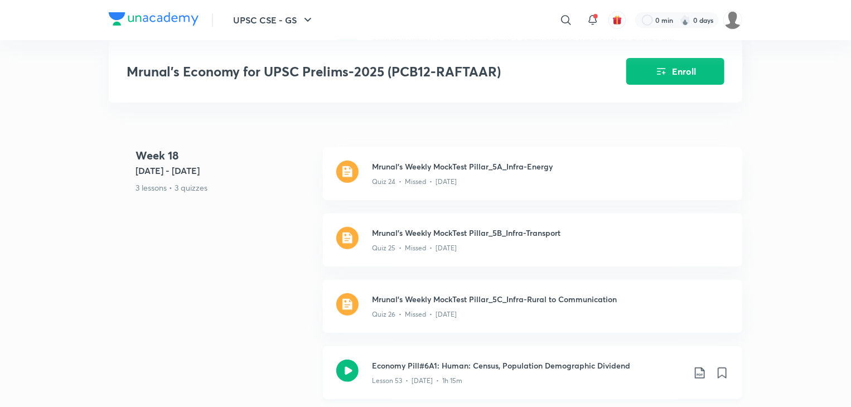
click at [699, 370] on icon at bounding box center [699, 372] width 13 height 13
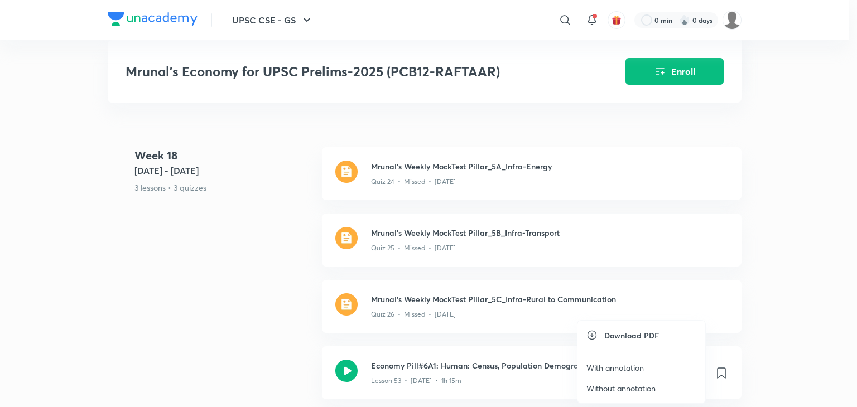
click at [625, 367] on p "With annotation" at bounding box center [614, 368] width 57 height 12
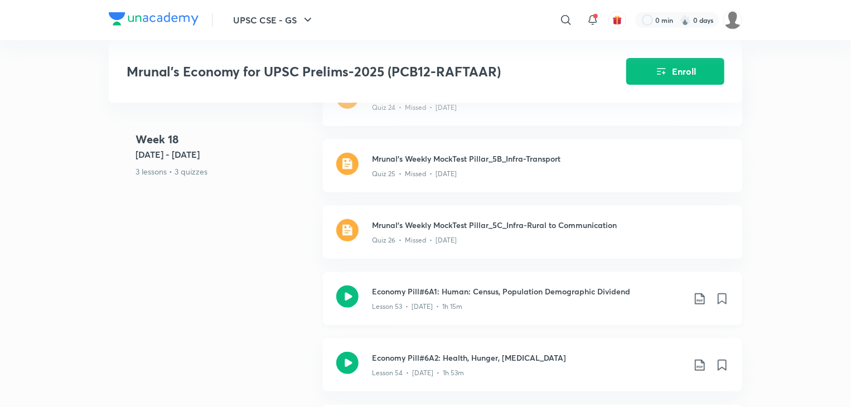
scroll to position [6655, 0]
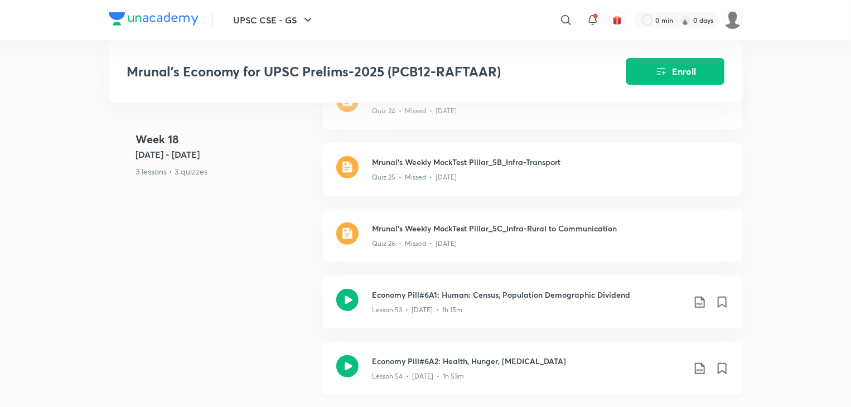
click at [699, 365] on icon at bounding box center [699, 368] width 9 height 11
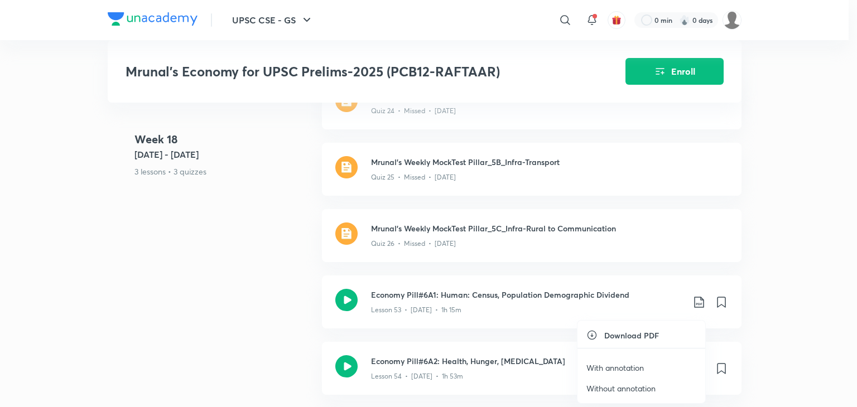
click at [631, 368] on p "With annotation" at bounding box center [614, 368] width 57 height 12
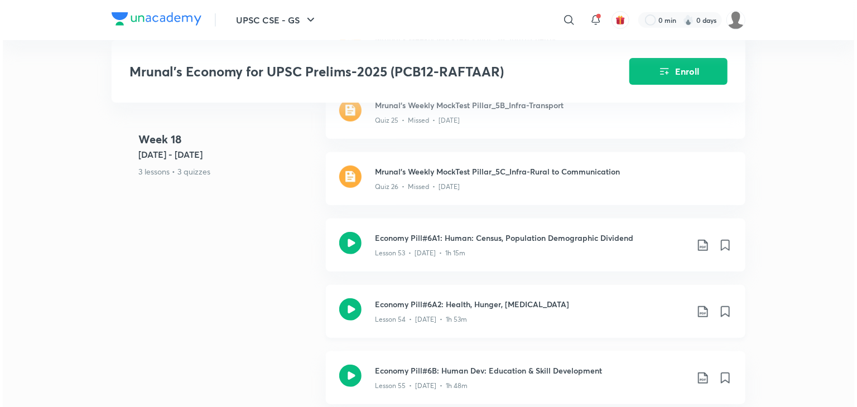
scroll to position [6713, 0]
click at [701, 374] on icon at bounding box center [699, 377] width 13 height 13
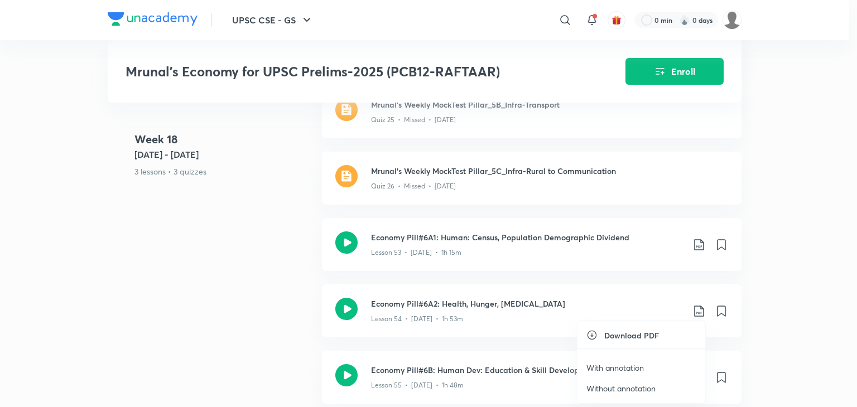
click at [636, 366] on p "With annotation" at bounding box center [614, 368] width 57 height 12
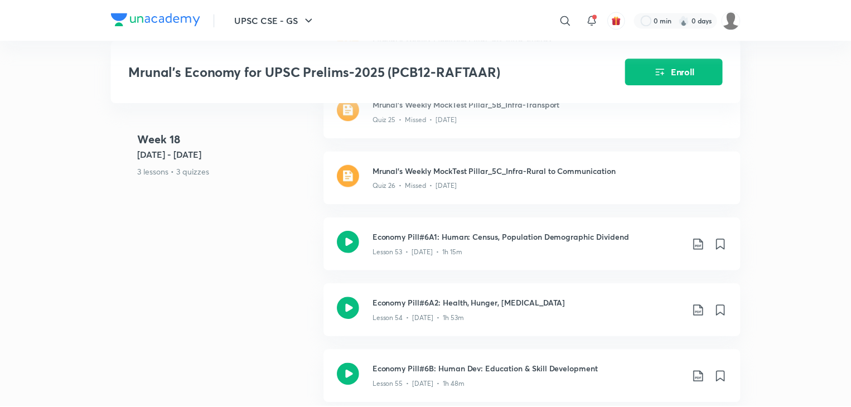
scroll to position [6718, 0]
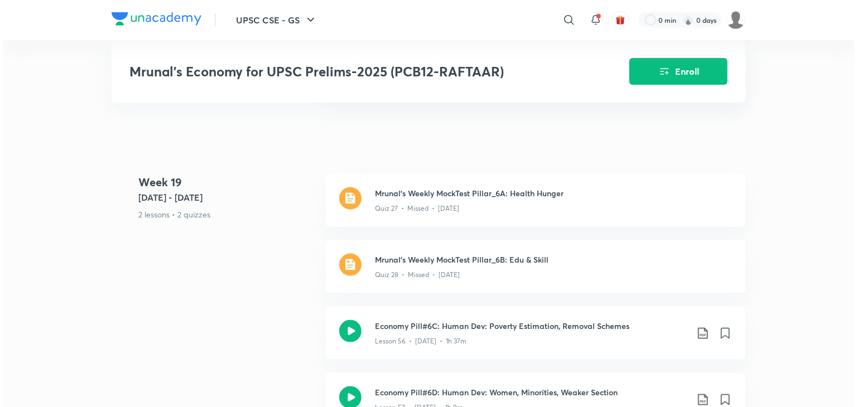
scroll to position [7017, 0]
click at [701, 326] on icon at bounding box center [699, 332] width 13 height 13
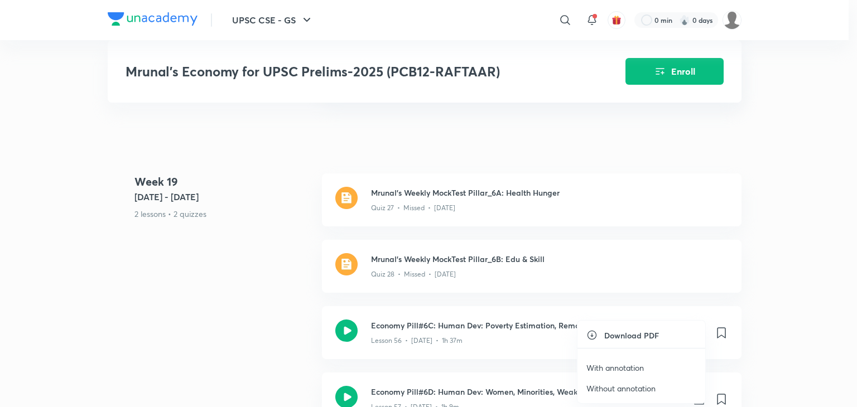
click at [616, 368] on p "With annotation" at bounding box center [614, 368] width 57 height 12
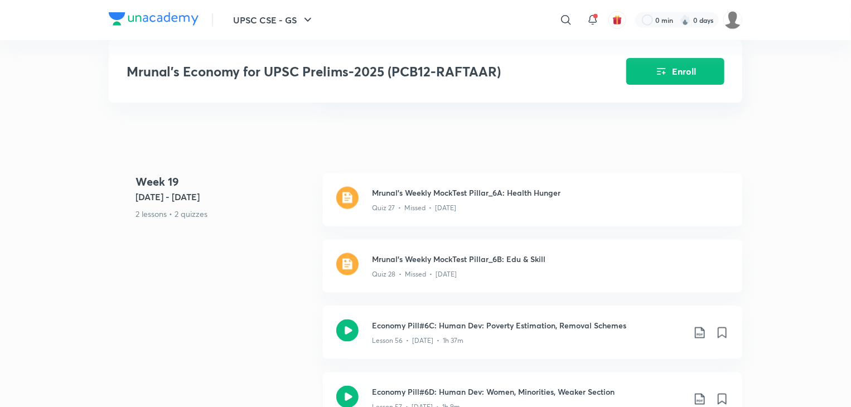
click at [703, 396] on icon at bounding box center [699, 399] width 13 height 13
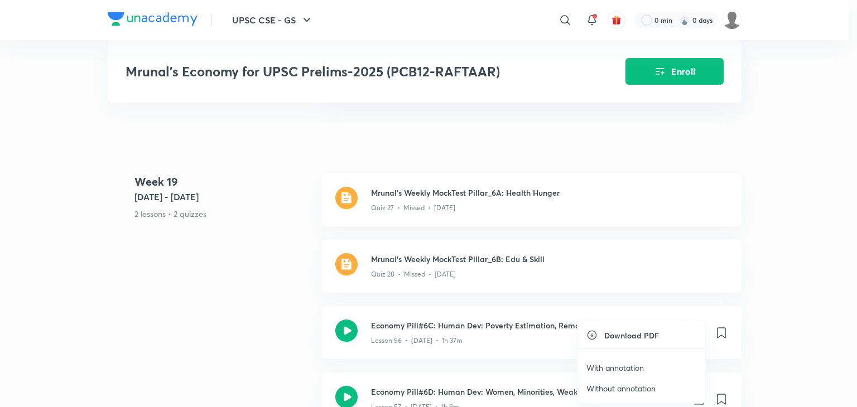
click at [633, 366] on p "With annotation" at bounding box center [614, 368] width 57 height 12
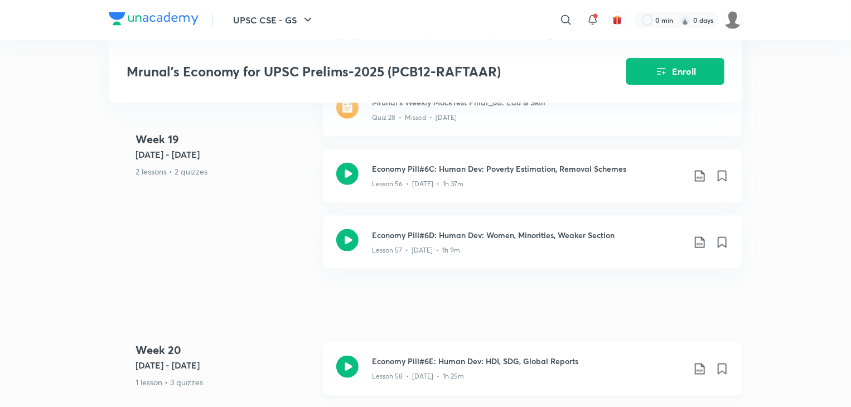
scroll to position [7173, 0]
click at [700, 365] on icon at bounding box center [699, 369] width 9 height 11
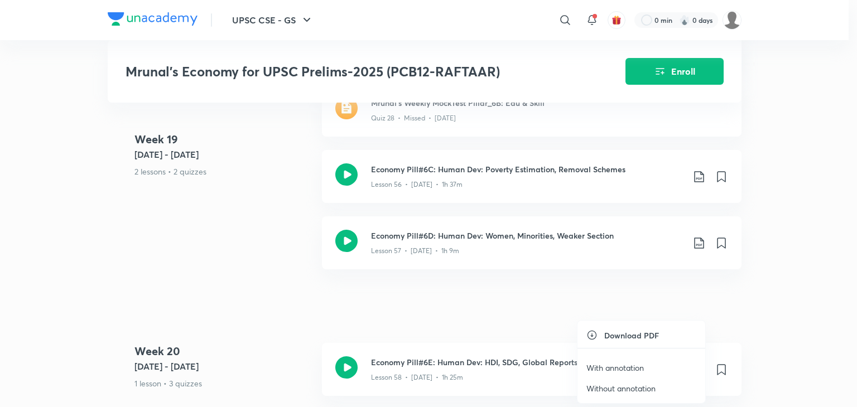
click at [631, 369] on p "With annotation" at bounding box center [614, 368] width 57 height 12
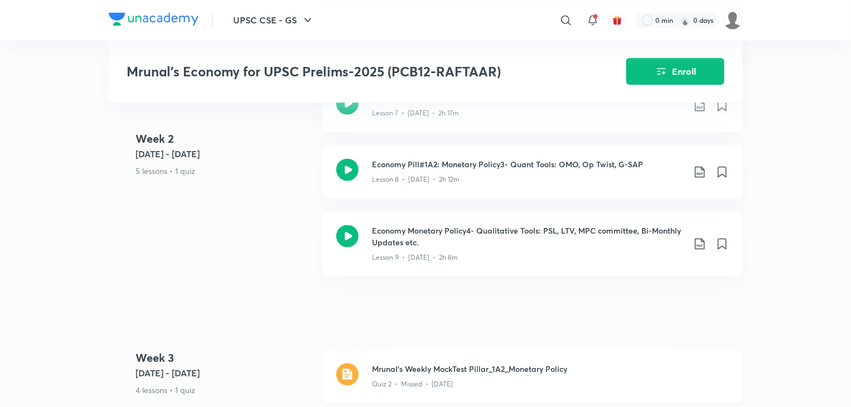
scroll to position [1044, 0]
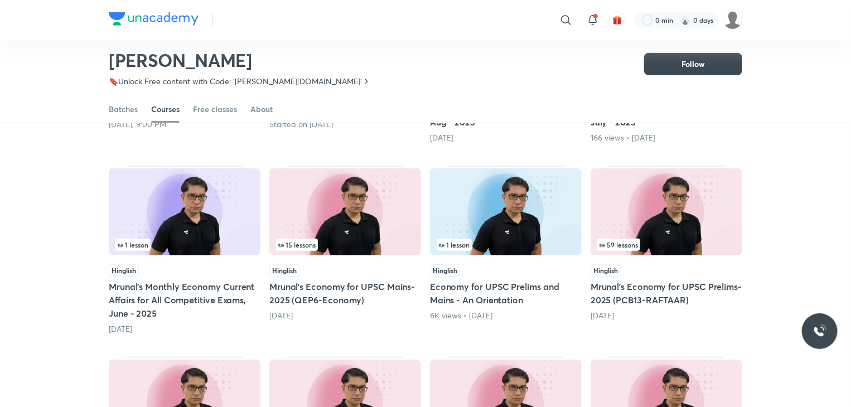
scroll to position [248, 0]
click at [629, 230] on img at bounding box center [667, 211] width 152 height 87
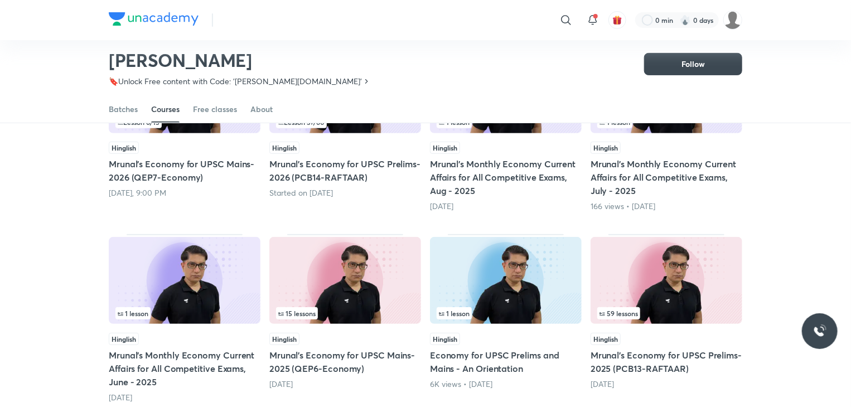
scroll to position [180, 0]
